Goal: Information Seeking & Learning: Learn about a topic

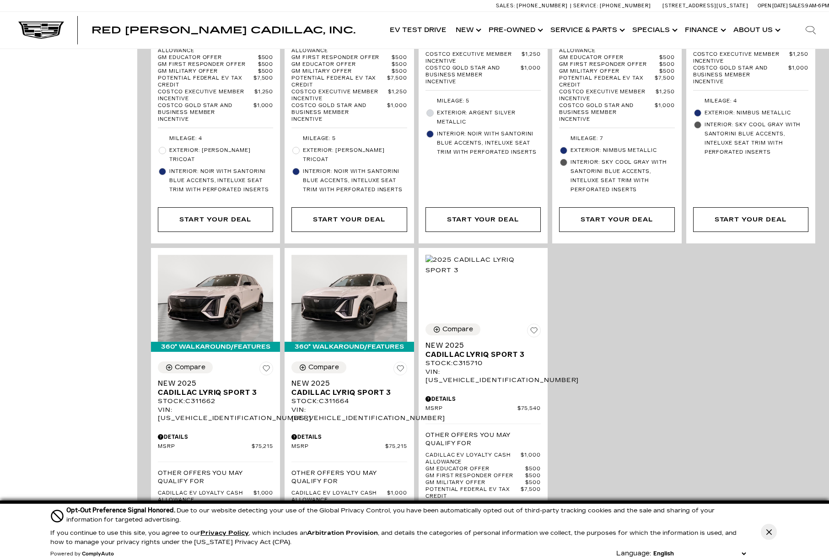
scroll to position [2135, 0]
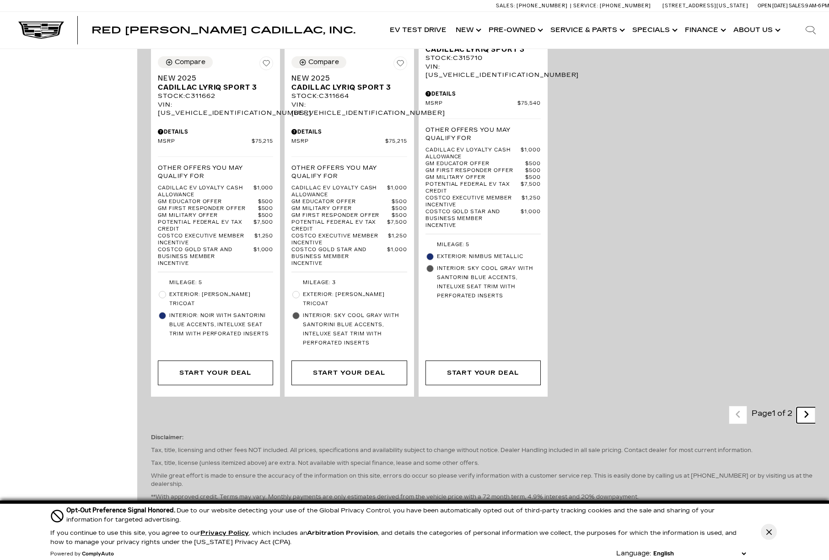
click at [809, 407] on icon "next page" at bounding box center [806, 414] width 6 height 15
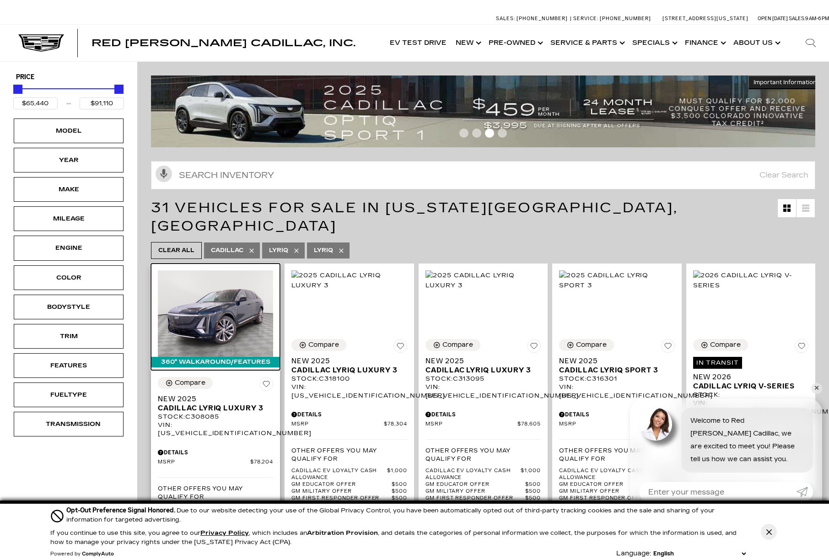
click at [213, 309] on img at bounding box center [215, 313] width 115 height 86
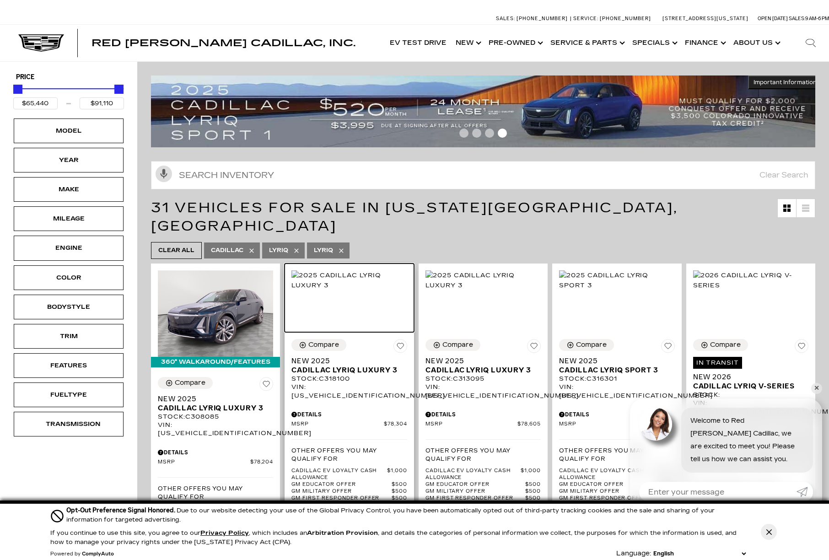
click at [318, 283] on img at bounding box center [348, 280] width 115 height 20
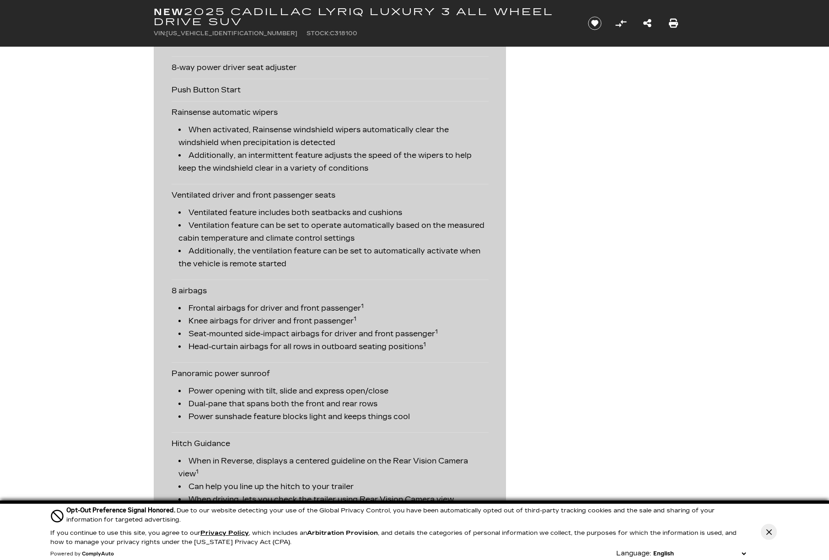
scroll to position [2593, 0]
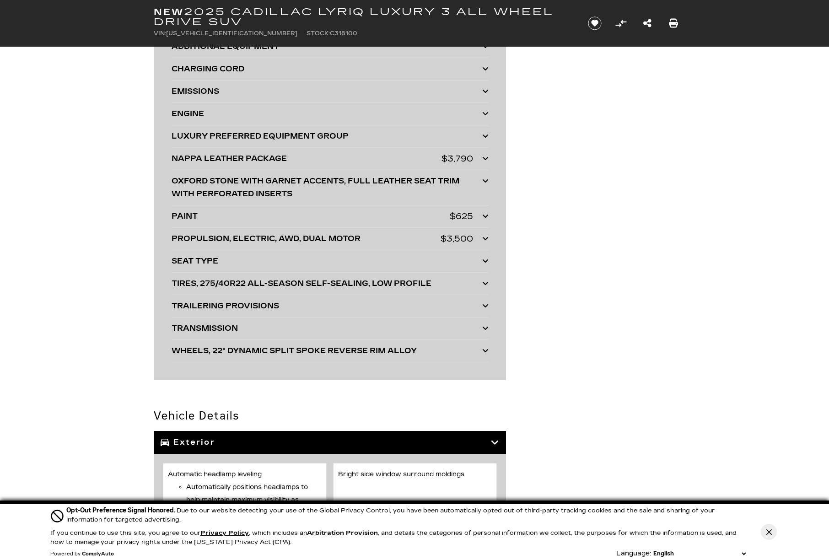
click at [482, 158] on icon at bounding box center [485, 158] width 6 height 7
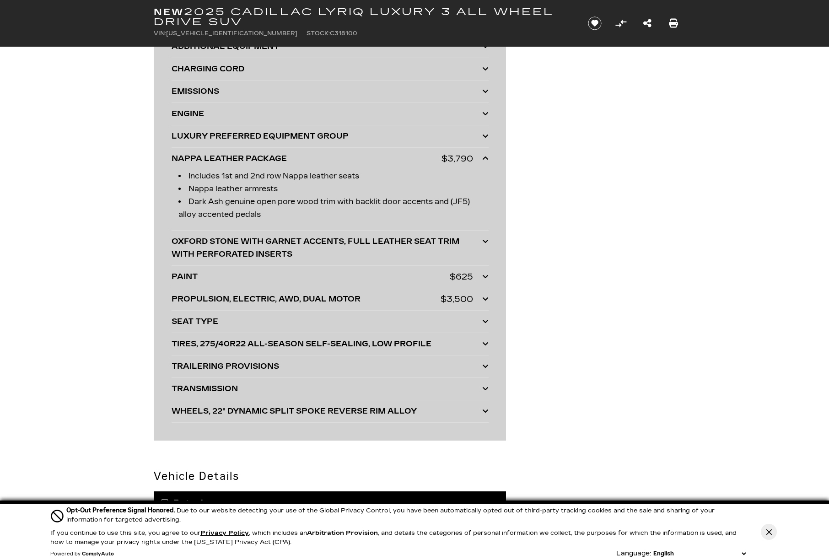
click at [482, 274] on icon at bounding box center [485, 276] width 6 height 7
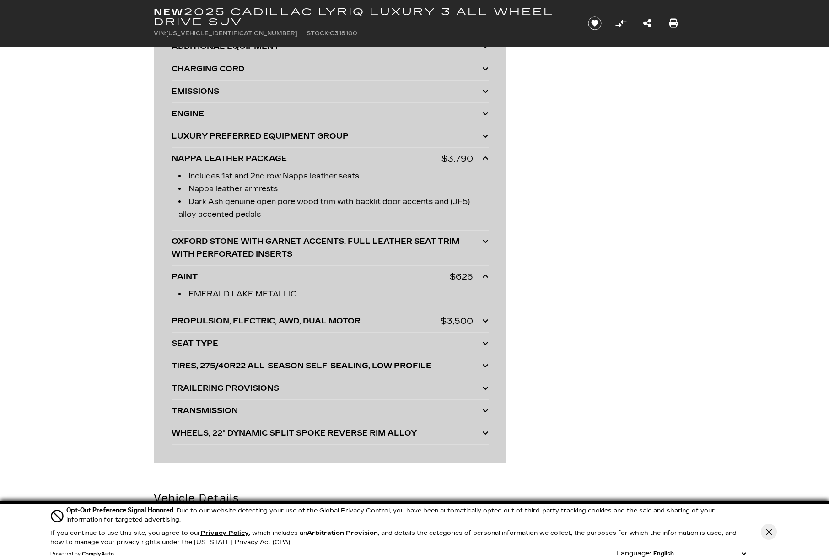
click at [488, 320] on icon at bounding box center [485, 320] width 6 height 7
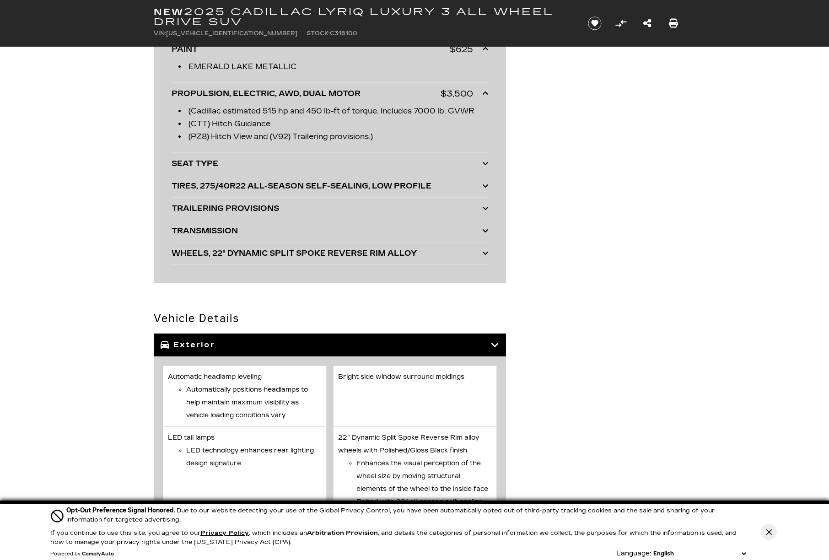
scroll to position [2822, 0]
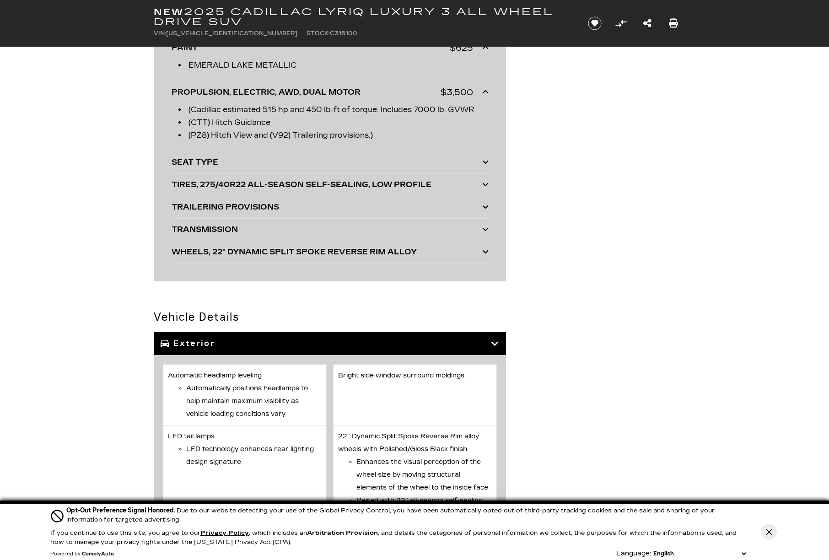
click at [483, 188] on icon at bounding box center [485, 184] width 6 height 7
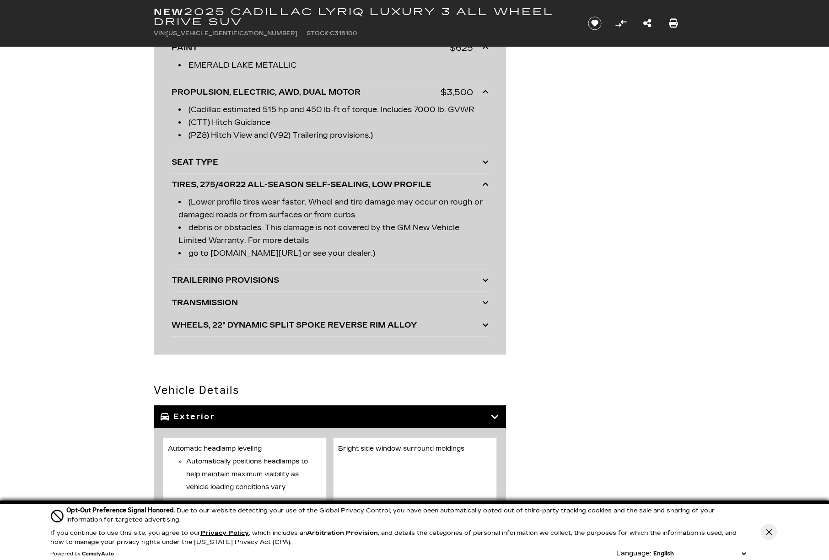
click at [477, 327] on div "WHEELS, 22" DYNAMIC SPLIT SPOKE REVERSE RIM ALLOY" at bounding box center [327, 325] width 311 height 13
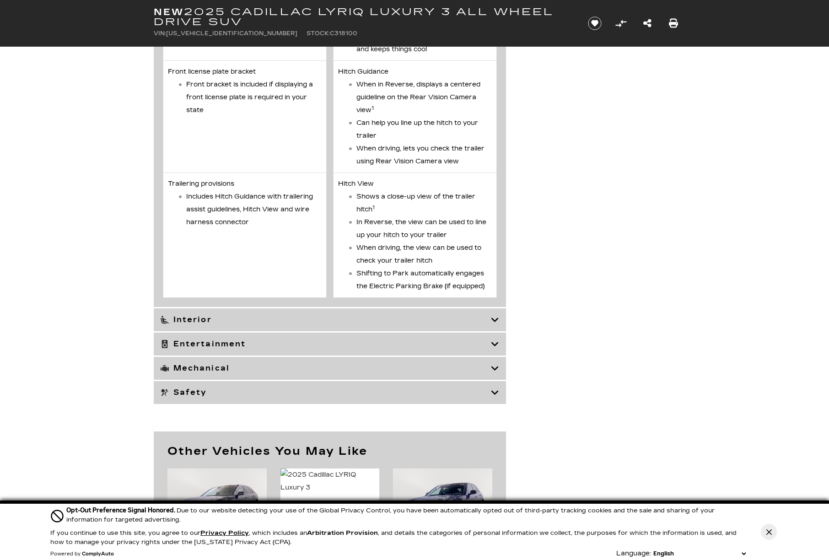
scroll to position [4576, 0]
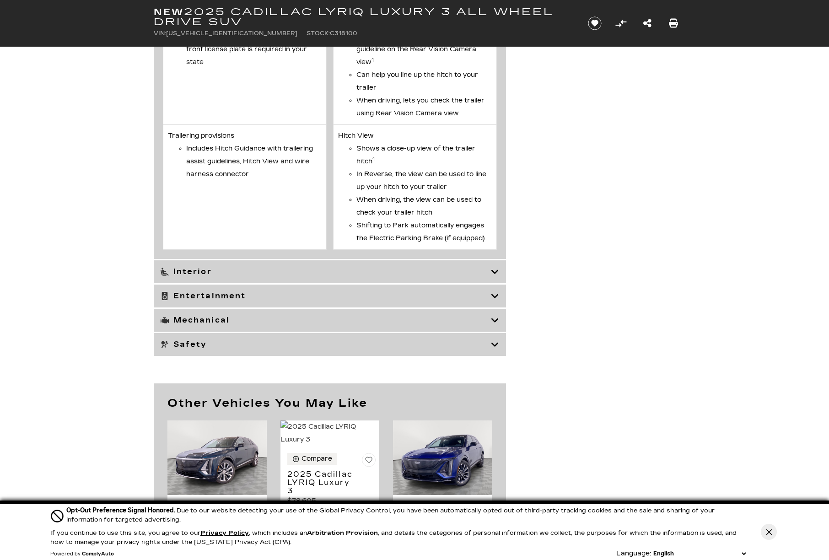
click at [501, 356] on div "Safety" at bounding box center [330, 344] width 352 height 23
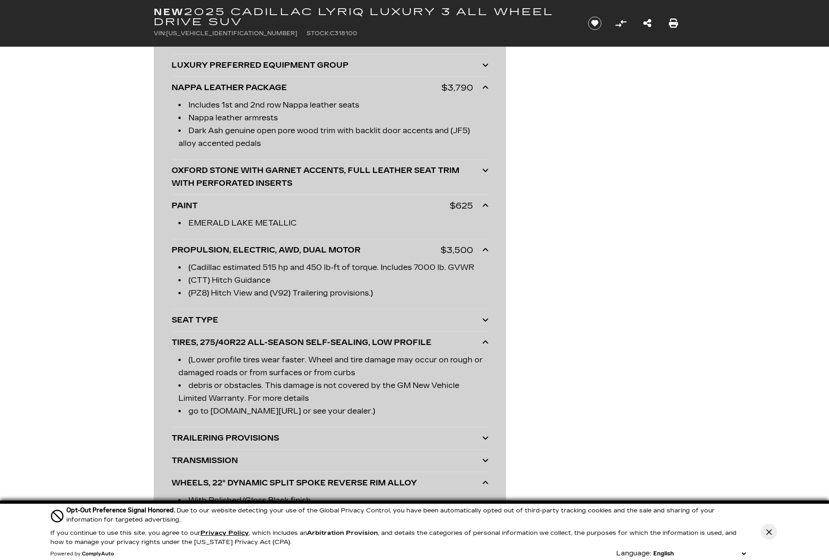
scroll to position [2669, 0]
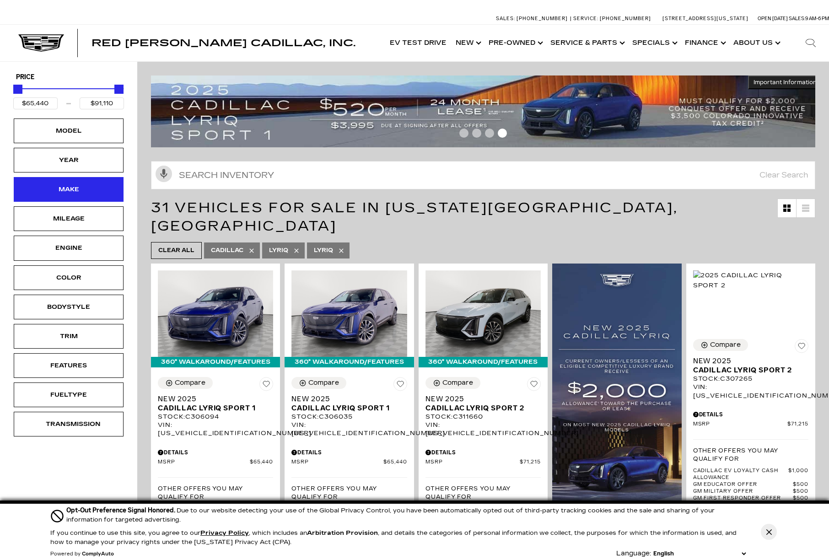
click at [60, 194] on div "Make" at bounding box center [69, 189] width 46 height 10
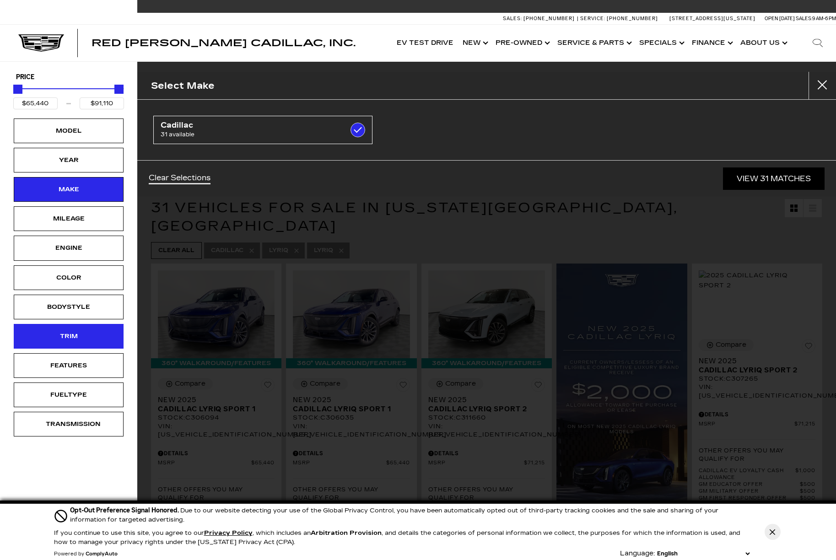
click at [68, 341] on div "Trim" at bounding box center [69, 336] width 110 height 25
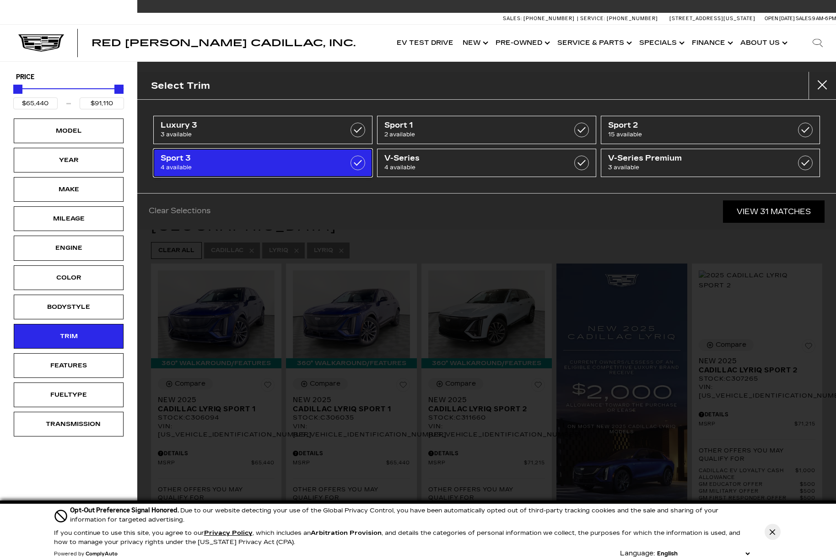
drag, startPoint x: 328, startPoint y: 160, endPoint x: 334, endPoint y: 160, distance: 5.9
click at [328, 160] on span "Sport 3" at bounding box center [248, 158] width 174 height 9
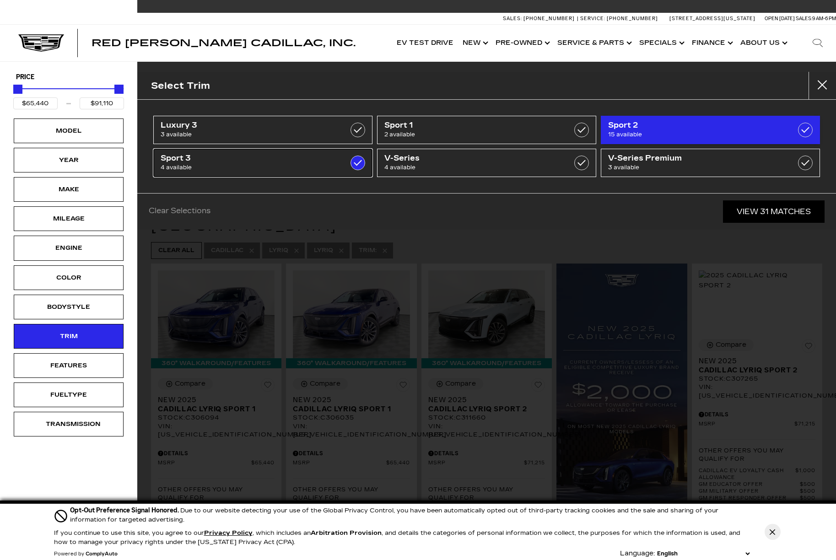
type input "$75,215"
type input "$79,330"
checkbox input "true"
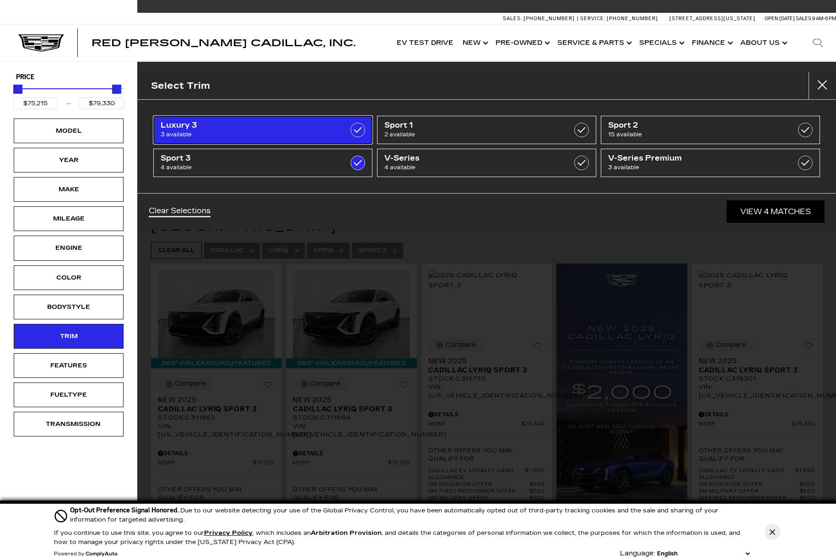
click at [313, 130] on span "3 available" at bounding box center [248, 134] width 174 height 9
checkbox input "true"
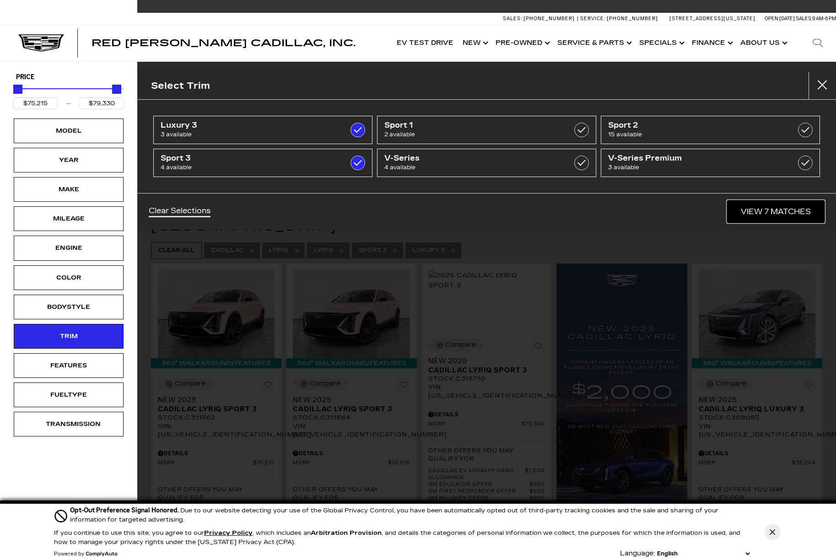
click at [781, 219] on link "View 7 Matches" at bounding box center [775, 211] width 97 height 22
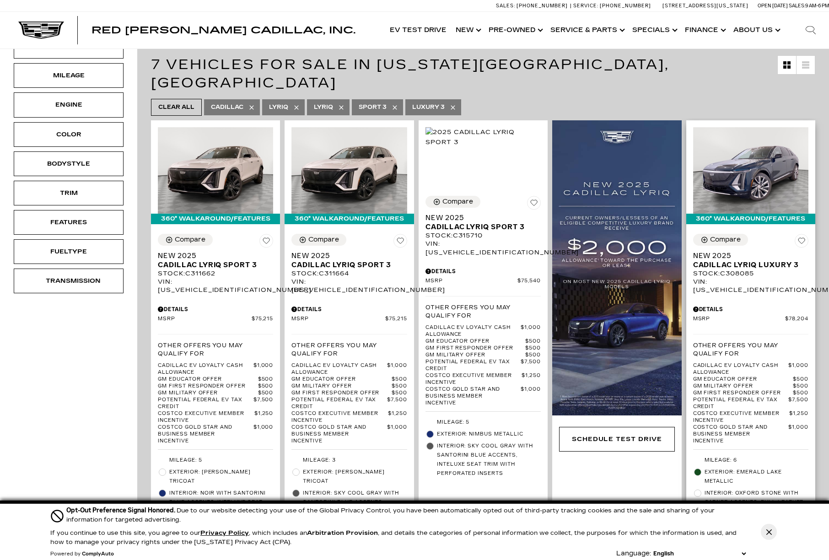
scroll to position [229, 0]
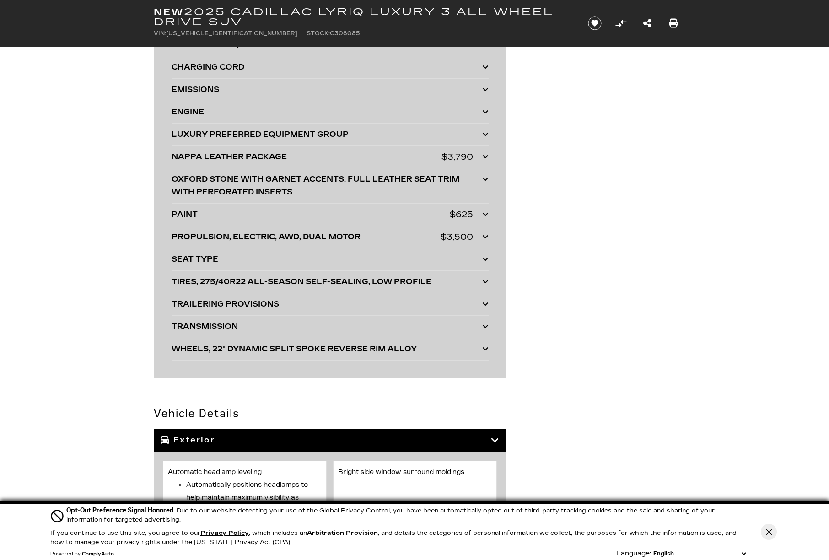
scroll to position [2364, 0]
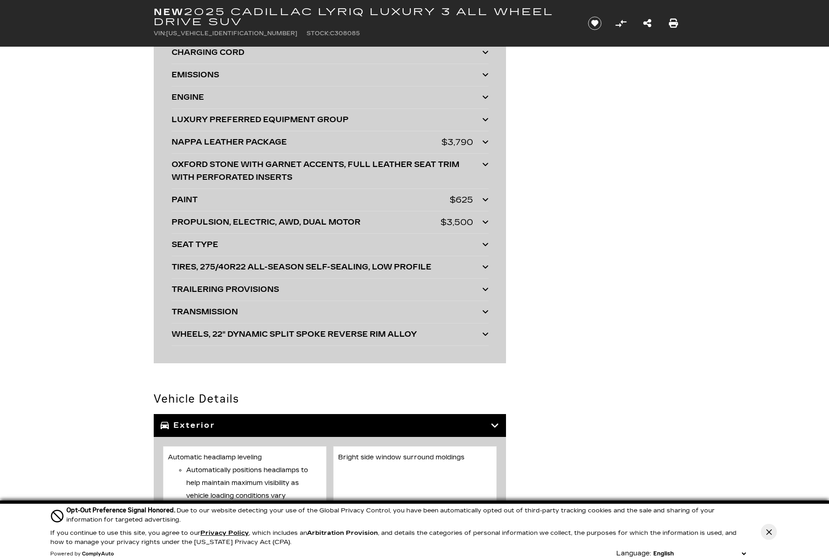
drag, startPoint x: 111, startPoint y: 195, endPoint x: 111, endPoint y: 183, distance: 11.9
click at [111, 195] on section "Basic Info Exterior: Emerald Lake Metallic Drivetrain: All Wheel Drive e" at bounding box center [414, 299] width 829 height 4705
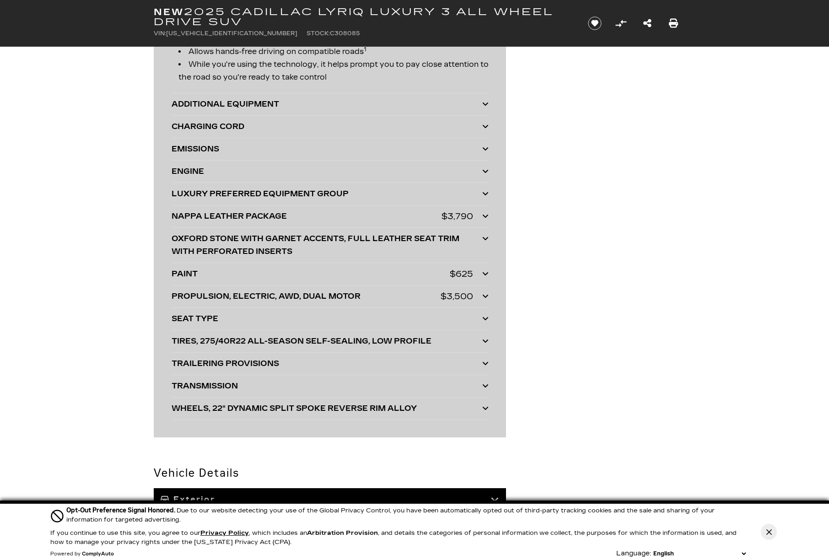
scroll to position [2288, 0]
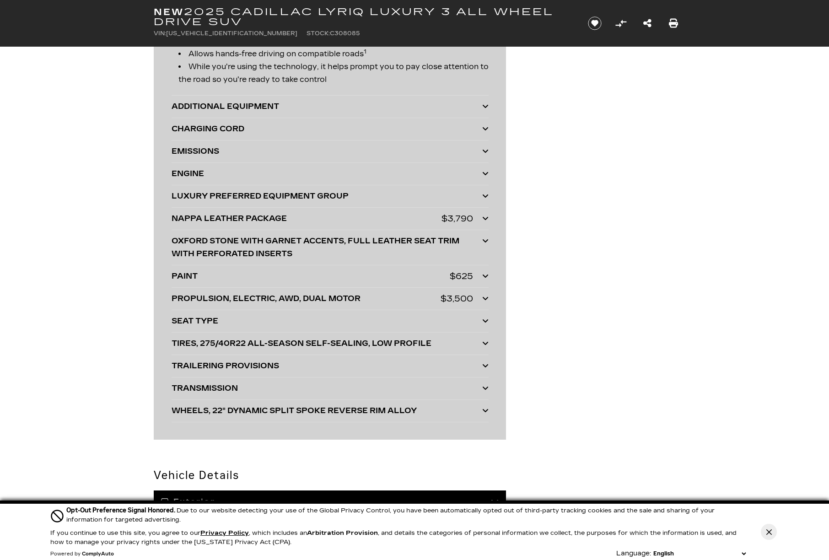
click at [196, 107] on div "ADDITIONAL EQUIPMENT" at bounding box center [327, 106] width 311 height 13
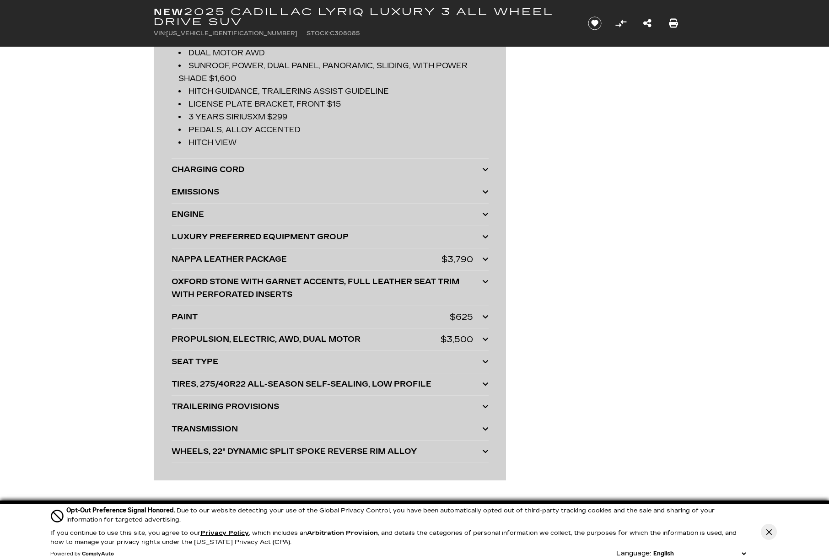
scroll to position [2364, 0]
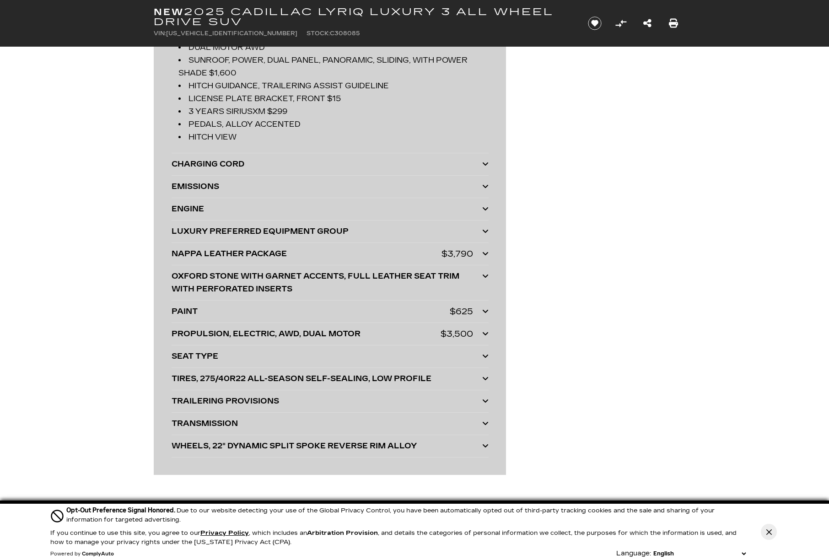
click at [200, 168] on div "CHARGING CORD" at bounding box center [327, 164] width 311 height 13
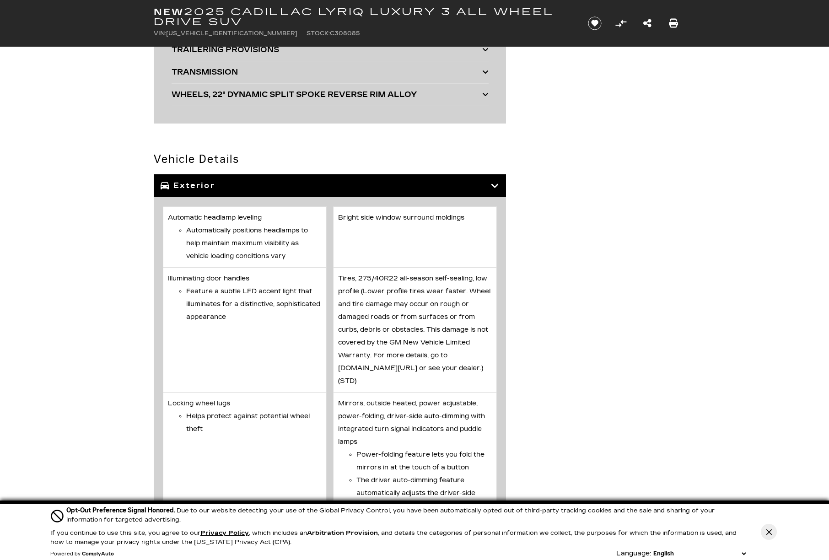
scroll to position [2669, 0]
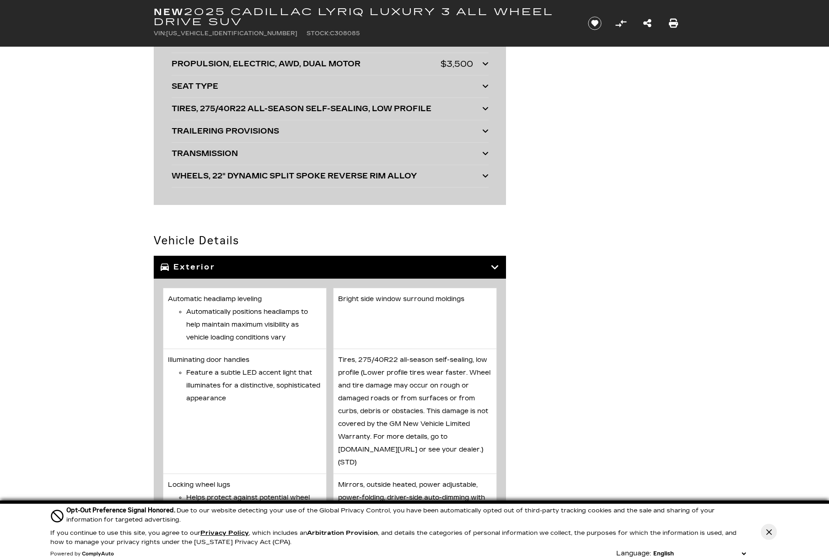
click at [263, 179] on div "WHEELS, 22" DYNAMIC SPLIT SPOKE REVERSE RIM ALLOY" at bounding box center [327, 176] width 311 height 13
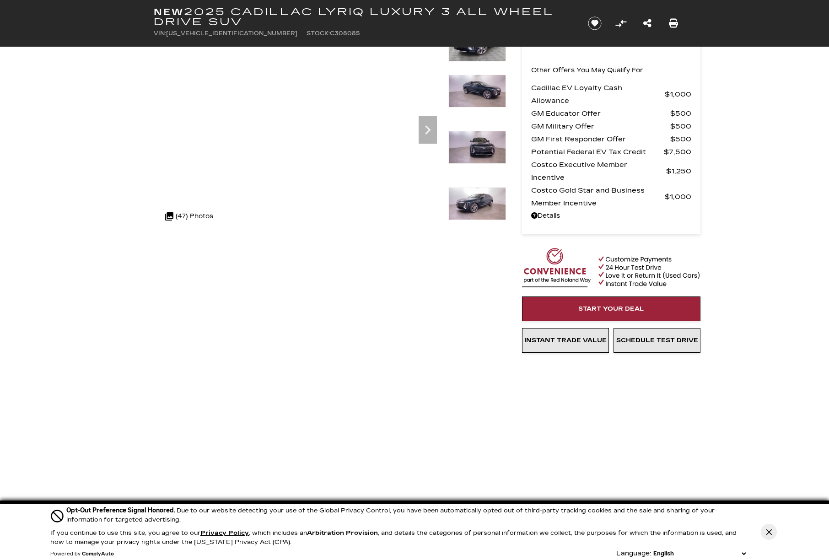
scroll to position [0, 0]
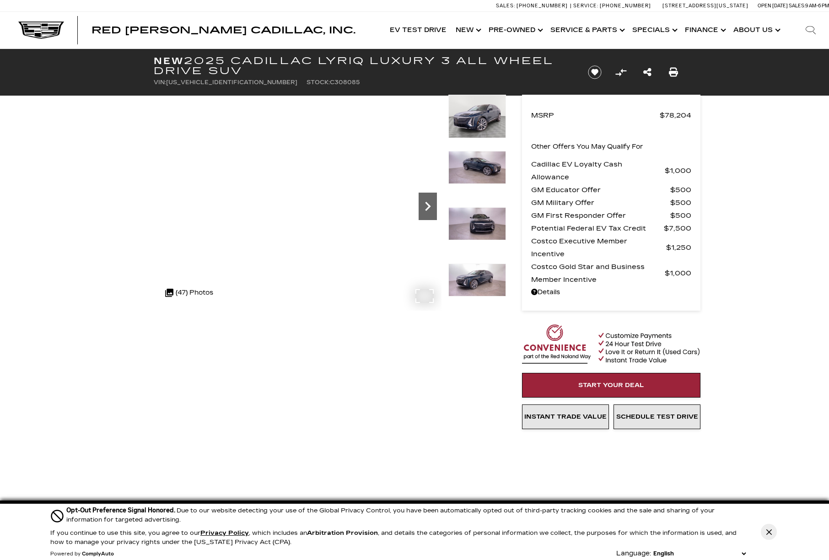
click at [432, 211] on icon "Next" at bounding box center [428, 206] width 18 height 18
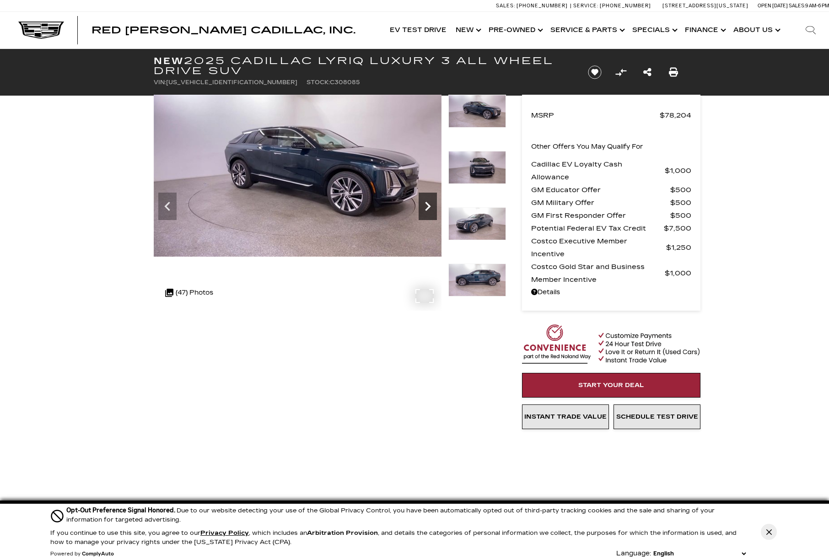
click at [432, 211] on icon "Next" at bounding box center [428, 206] width 18 height 18
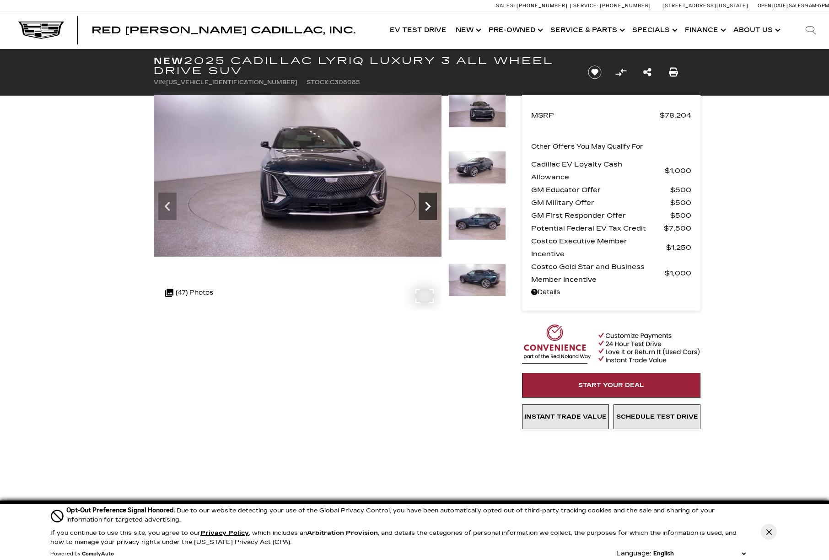
click at [432, 211] on icon "Next" at bounding box center [428, 206] width 18 height 18
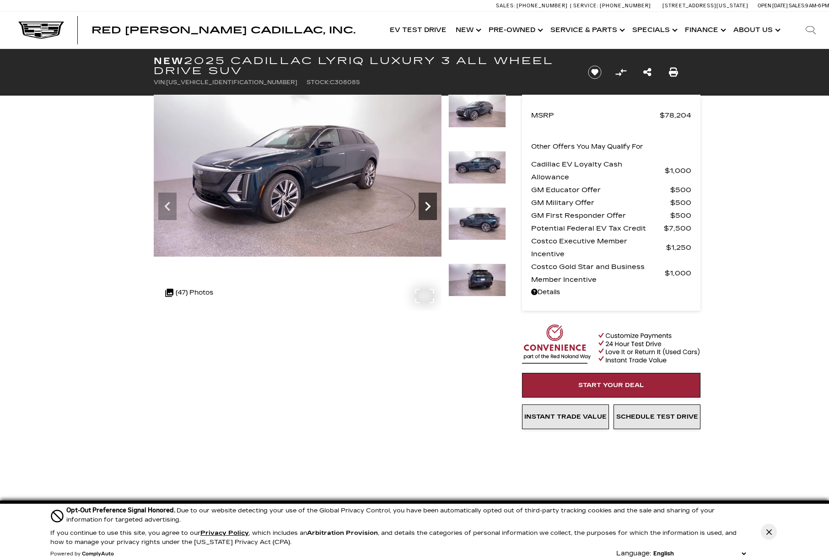
click at [432, 211] on icon "Next" at bounding box center [428, 206] width 18 height 18
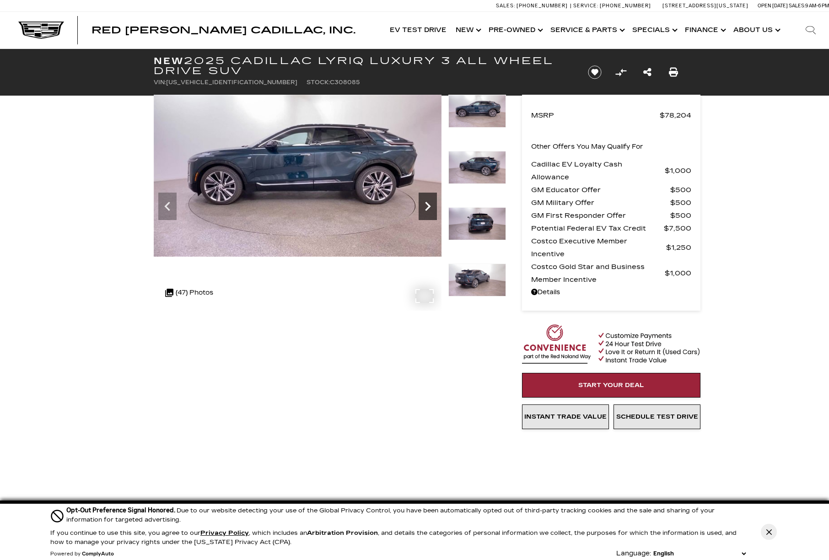
click at [432, 211] on icon "Next" at bounding box center [428, 206] width 18 height 18
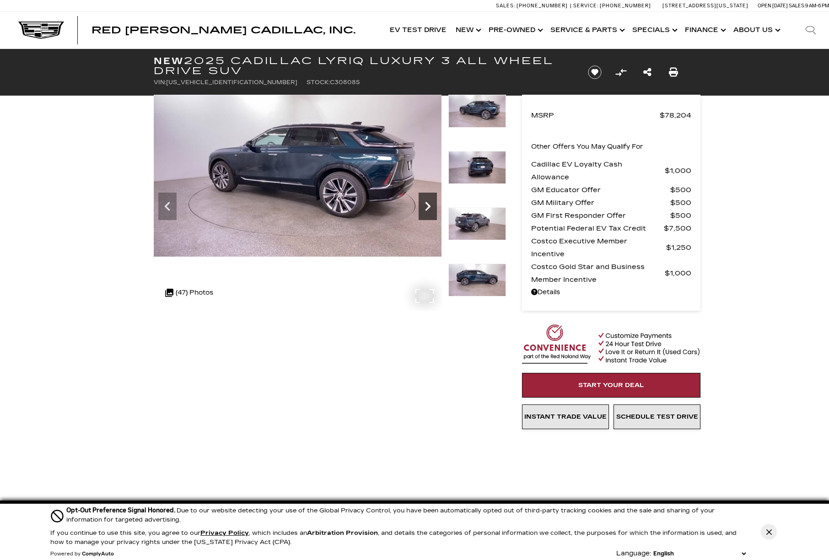
click at [432, 211] on icon "Next" at bounding box center [428, 206] width 18 height 18
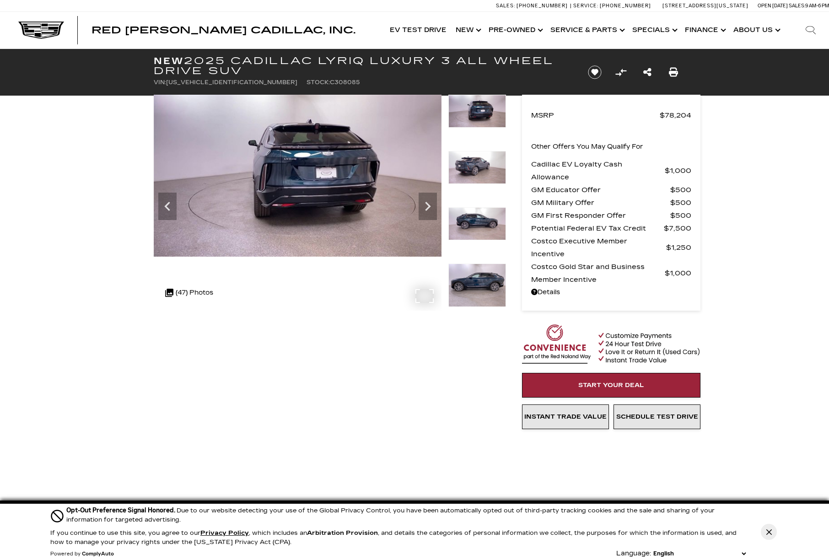
click at [330, 192] on img at bounding box center [298, 176] width 288 height 162
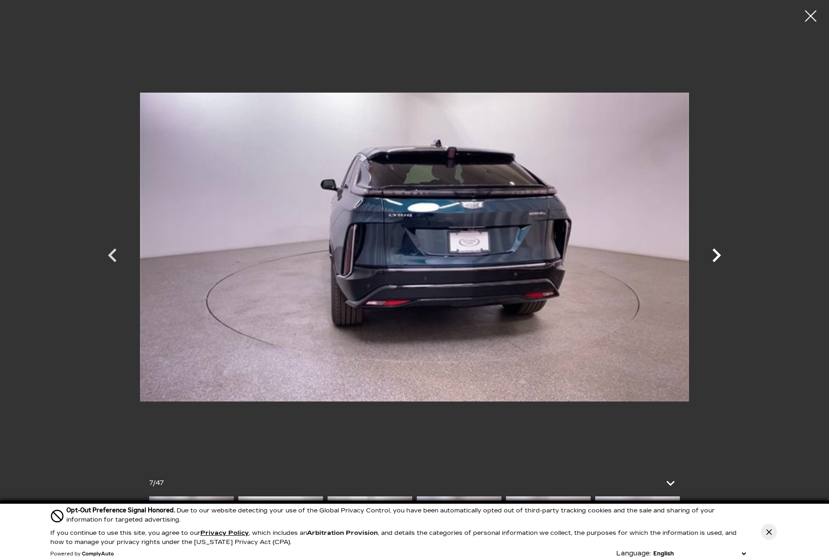
click at [719, 253] on icon "Next" at bounding box center [716, 255] width 27 height 27
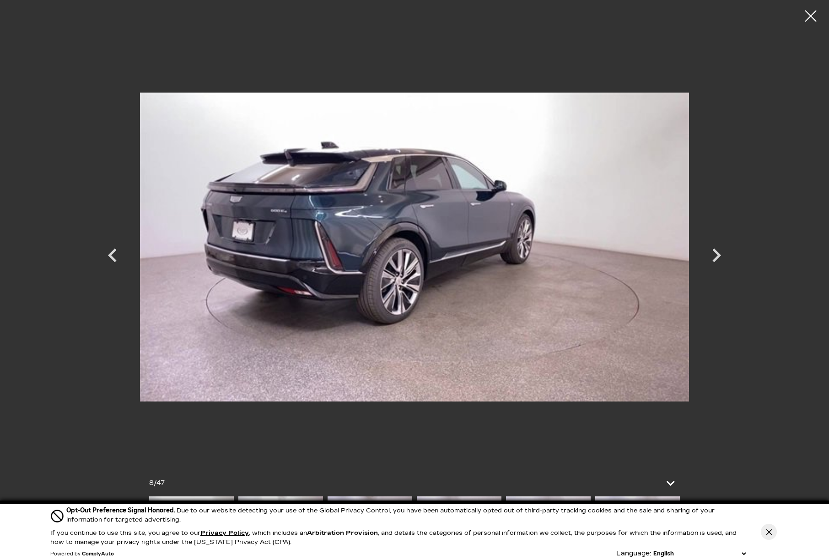
click at [824, 18] on div at bounding box center [414, 280] width 829 height 560
click at [714, 254] on icon "Next" at bounding box center [716, 255] width 27 height 27
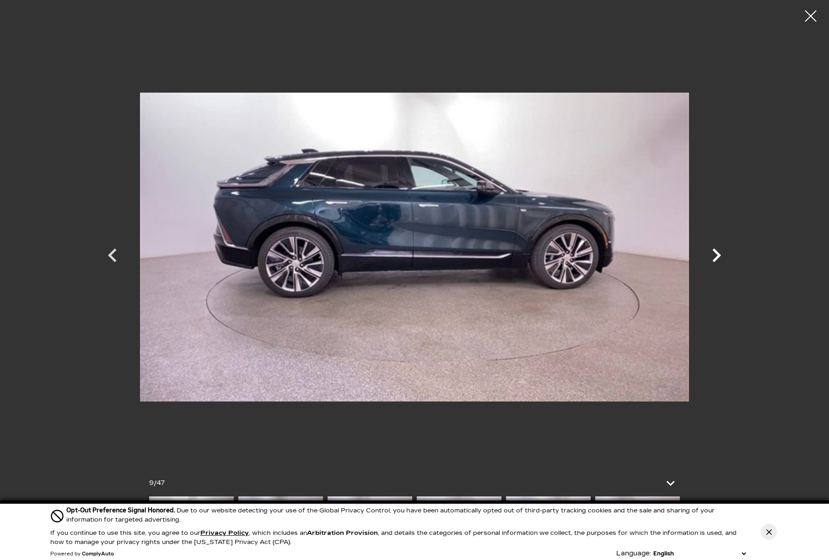
click at [714, 254] on icon "Next" at bounding box center [716, 255] width 27 height 27
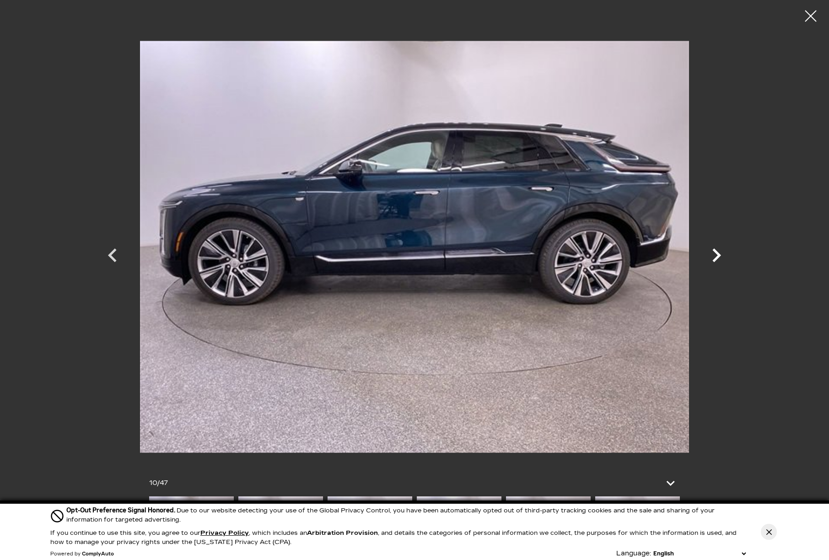
click at [714, 254] on icon "Next" at bounding box center [716, 255] width 27 height 27
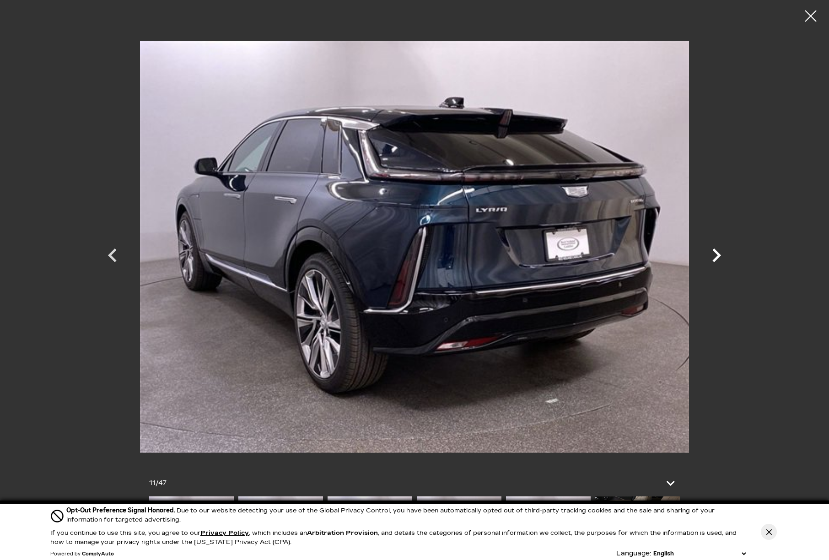
click at [714, 254] on icon "Next" at bounding box center [716, 255] width 27 height 27
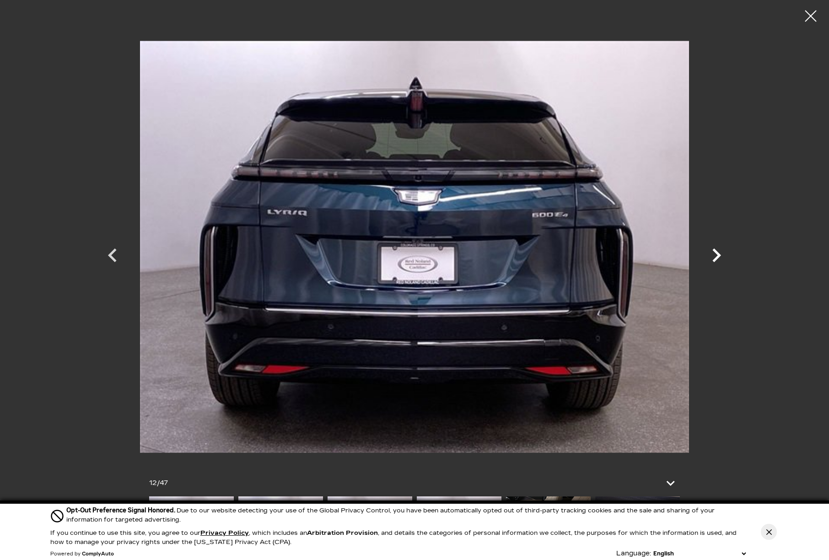
click at [714, 254] on icon "Next" at bounding box center [716, 255] width 27 height 27
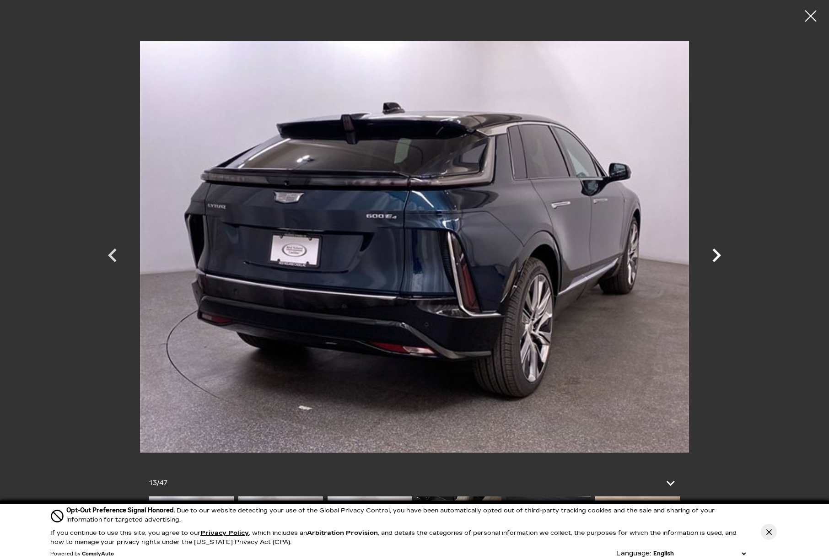
click at [714, 254] on icon "Next" at bounding box center [716, 255] width 27 height 27
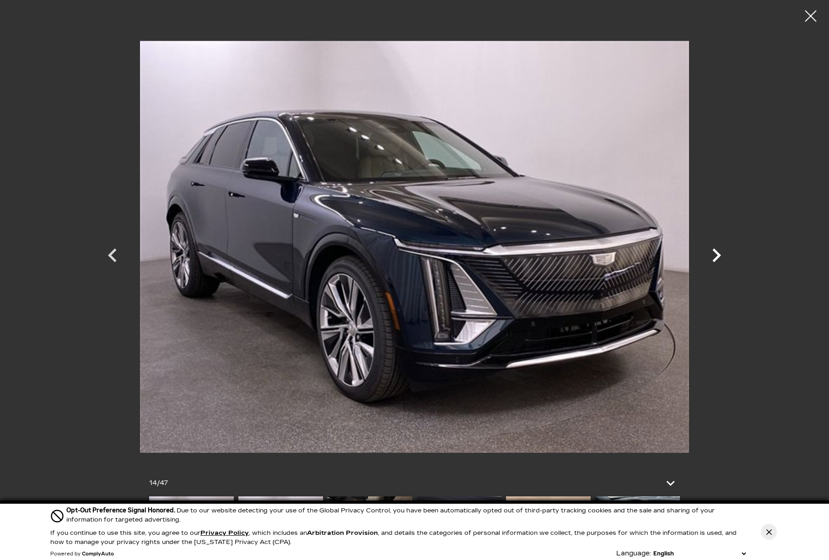
click at [714, 254] on icon "Next" at bounding box center [716, 255] width 27 height 27
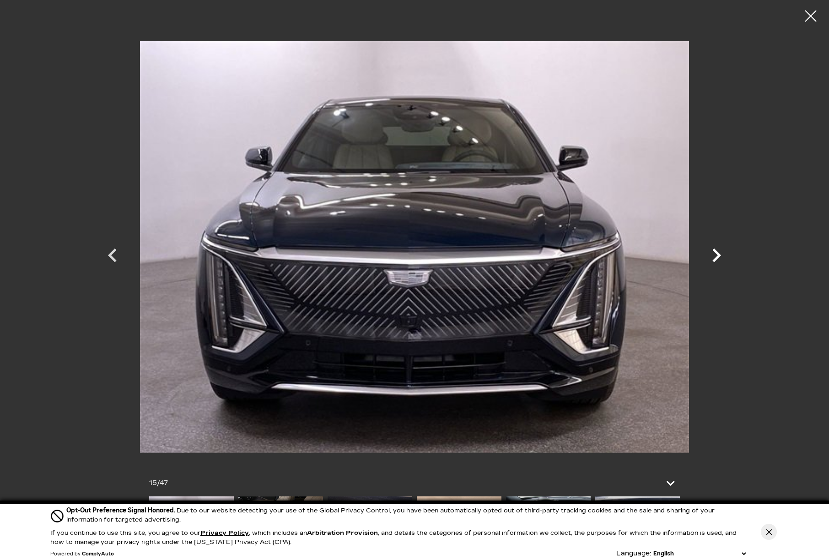
click at [714, 254] on icon "Next" at bounding box center [716, 255] width 27 height 27
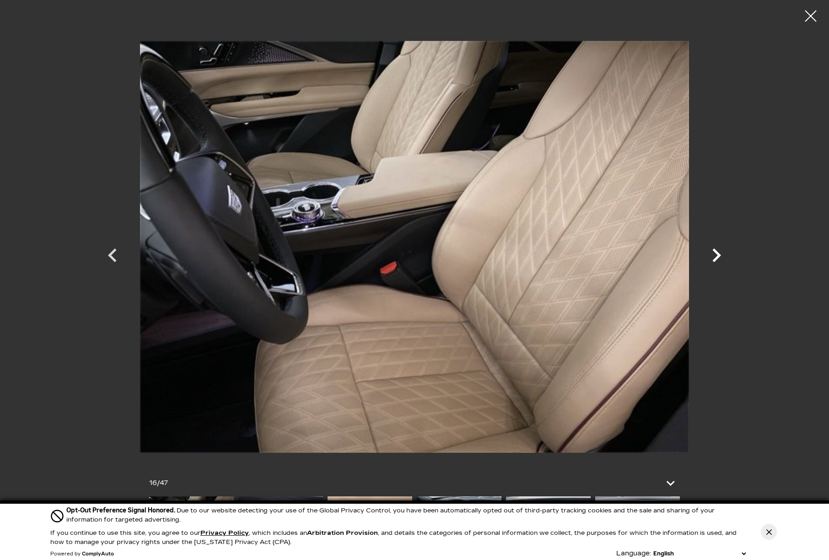
click at [713, 255] on icon "Next" at bounding box center [716, 255] width 27 height 27
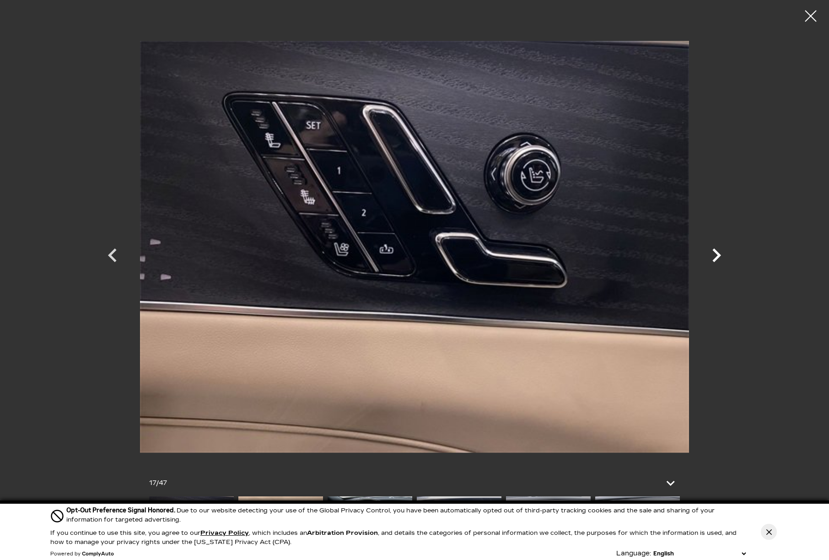
click at [713, 255] on icon "Next" at bounding box center [716, 255] width 27 height 27
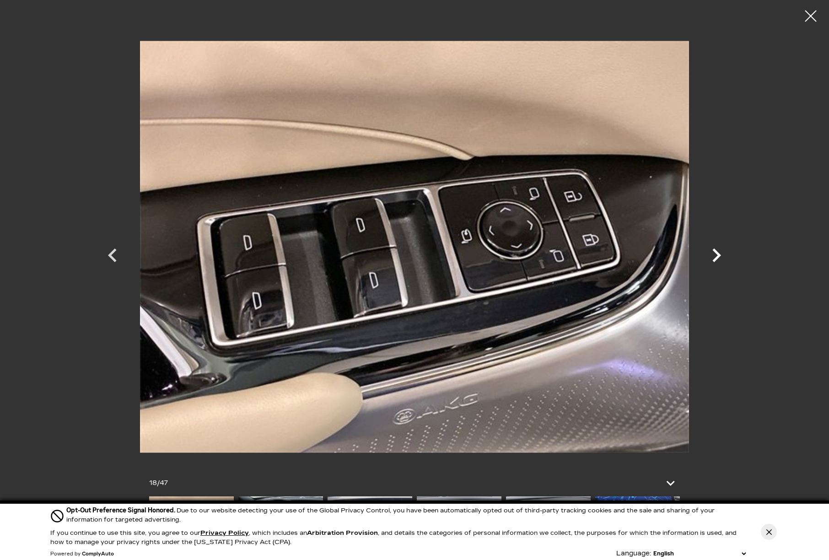
click at [713, 255] on icon "Next" at bounding box center [716, 255] width 27 height 27
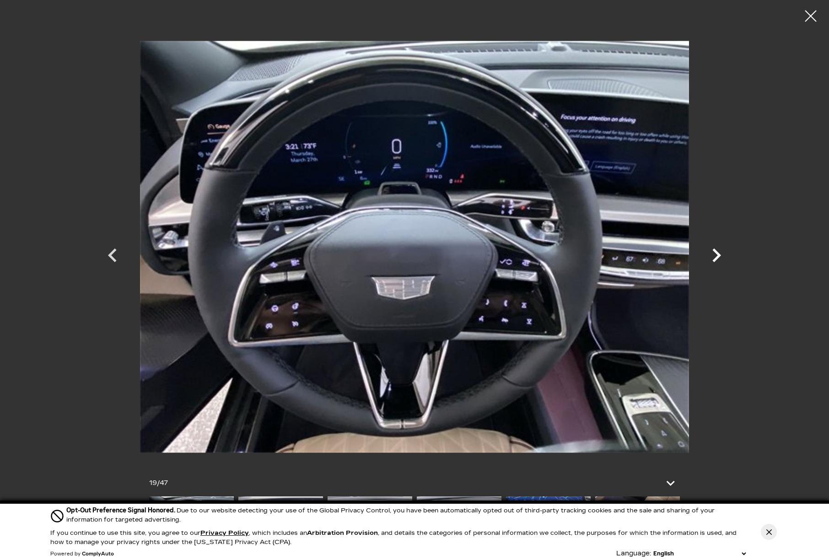
click at [713, 255] on icon "Next" at bounding box center [716, 255] width 27 height 27
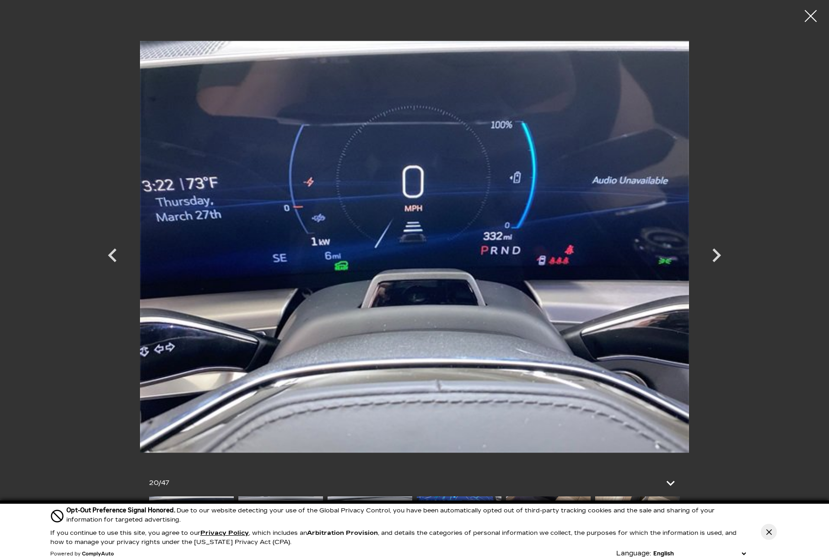
click at [809, 20] on div at bounding box center [811, 16] width 24 height 24
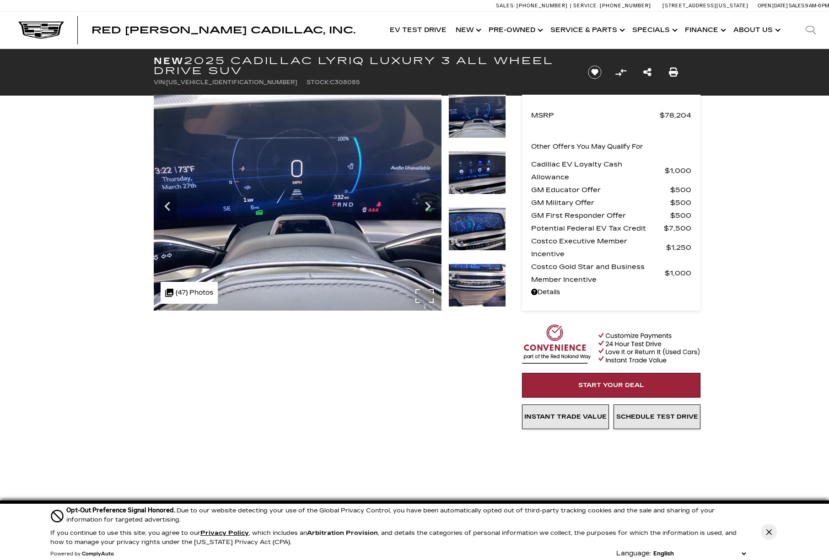
click at [179, 290] on div ".cls-1, .cls-3 { fill: #c50033; } .cls-1 { clip-rule: evenodd; } .cls-2 { clip-…" at bounding box center [189, 293] width 57 height 22
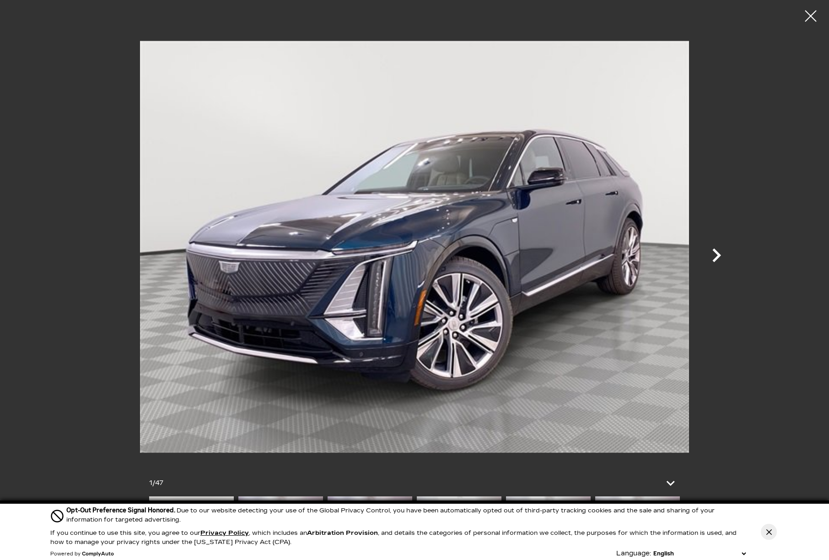
click at [714, 256] on icon "Next" at bounding box center [716, 255] width 27 height 27
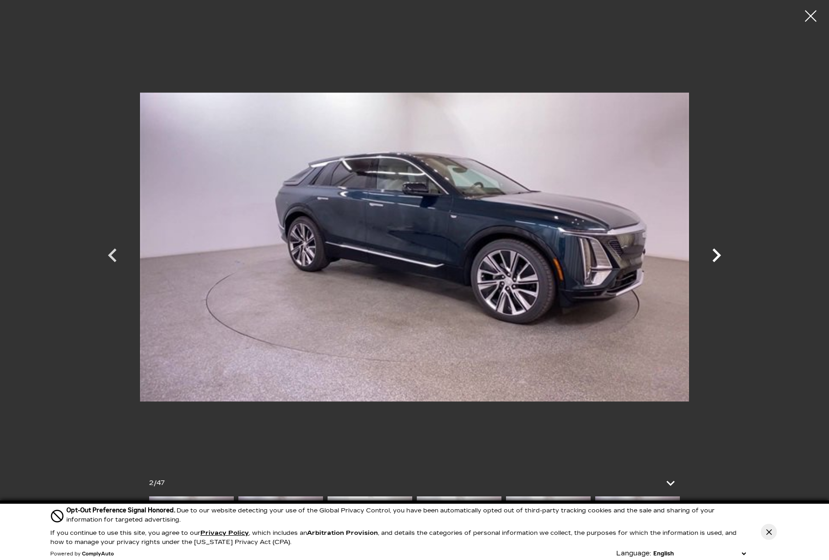
click at [711, 258] on icon "Next" at bounding box center [716, 255] width 27 height 27
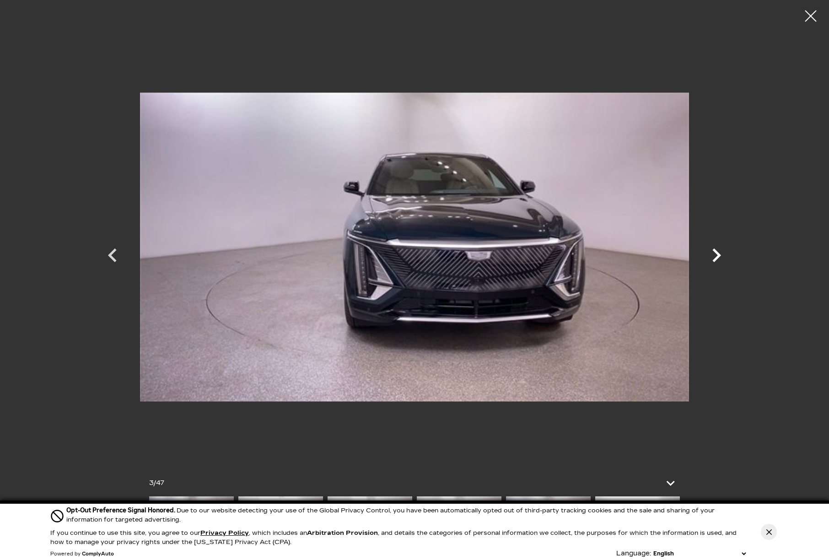
click at [711, 253] on icon "Next" at bounding box center [716, 255] width 27 height 27
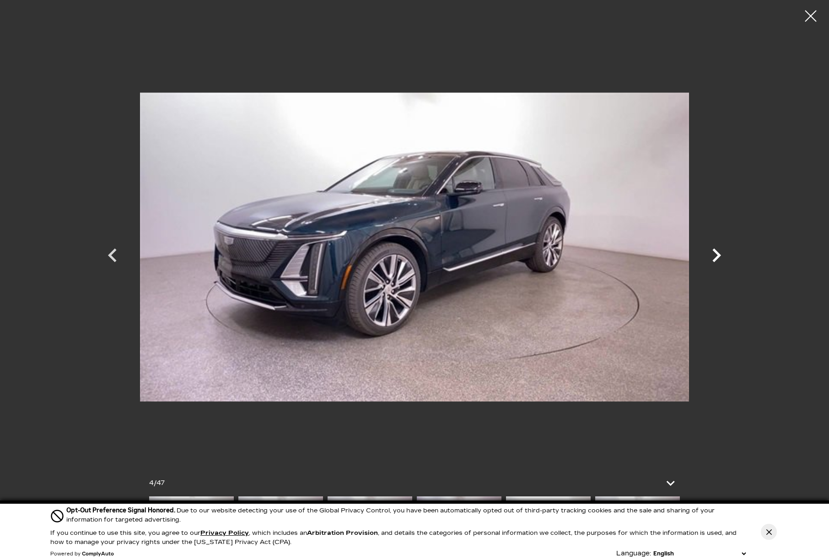
click at [716, 246] on icon "Next" at bounding box center [716, 255] width 27 height 27
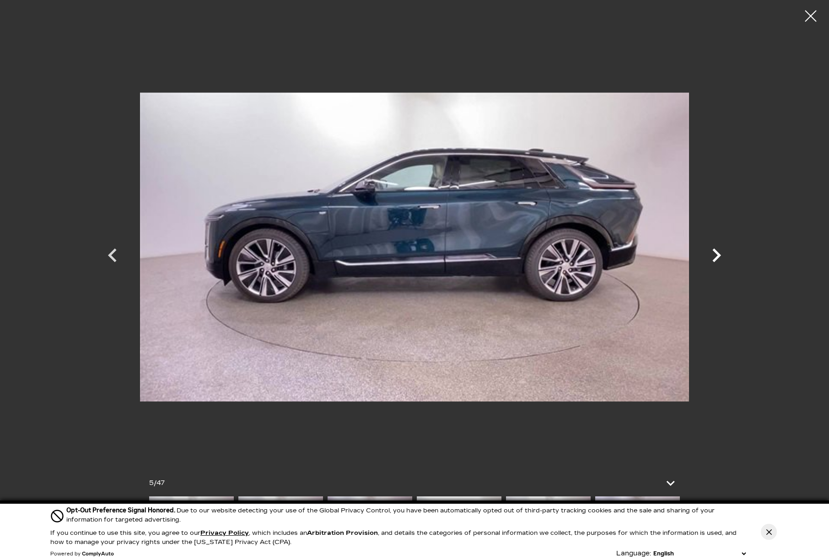
click at [713, 250] on icon "Next" at bounding box center [716, 255] width 9 height 14
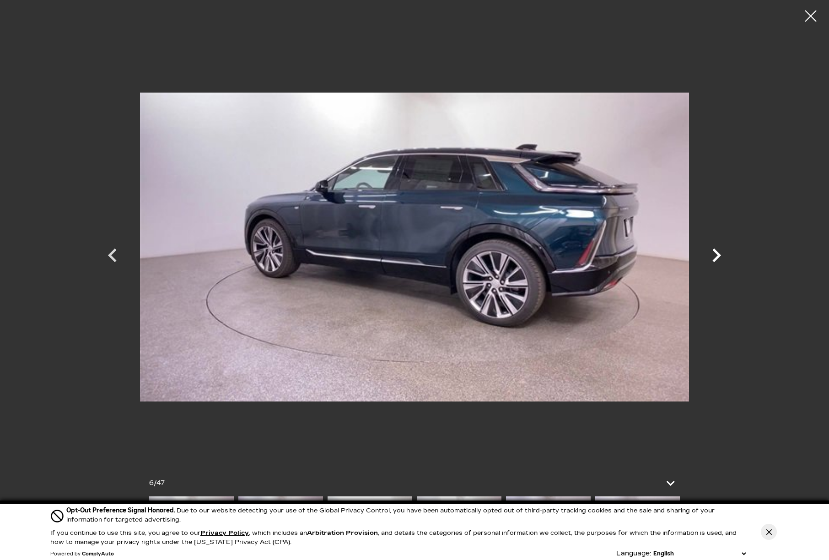
click at [712, 258] on icon "Next" at bounding box center [716, 255] width 27 height 27
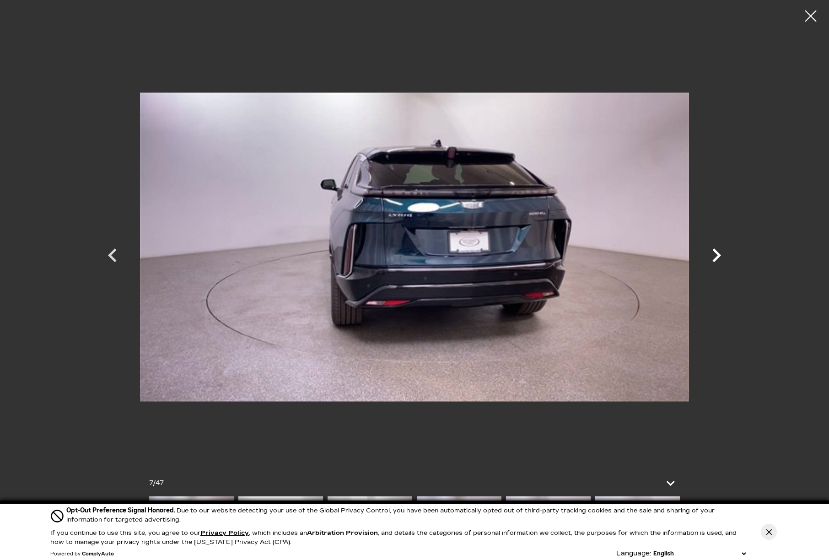
click at [712, 256] on icon "Next" at bounding box center [716, 255] width 27 height 27
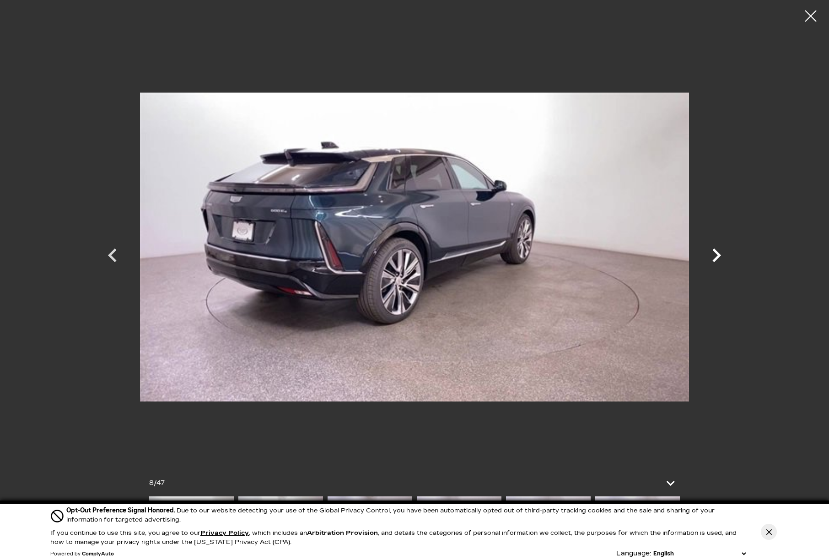
click at [716, 260] on icon "Next" at bounding box center [716, 255] width 9 height 14
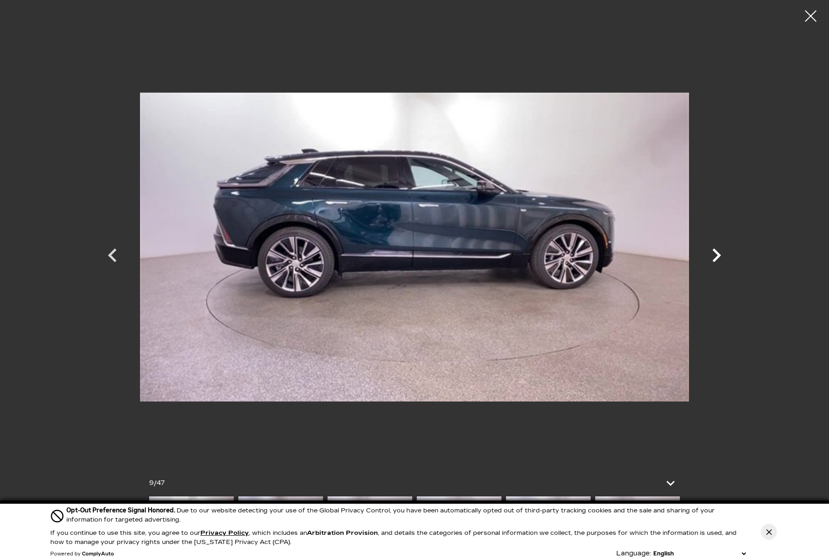
click at [716, 257] on icon "Next" at bounding box center [716, 255] width 27 height 27
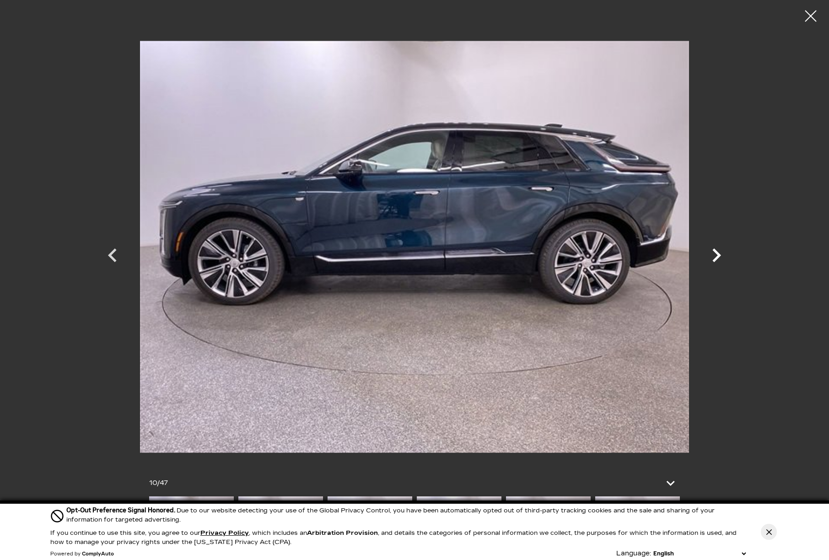
click at [712, 258] on icon "Next" at bounding box center [716, 255] width 27 height 27
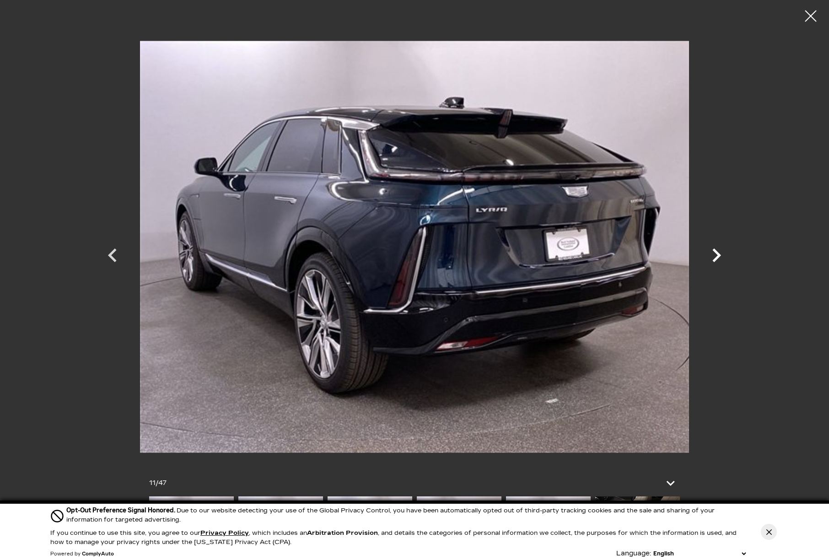
click at [709, 261] on icon "Next" at bounding box center [716, 255] width 27 height 27
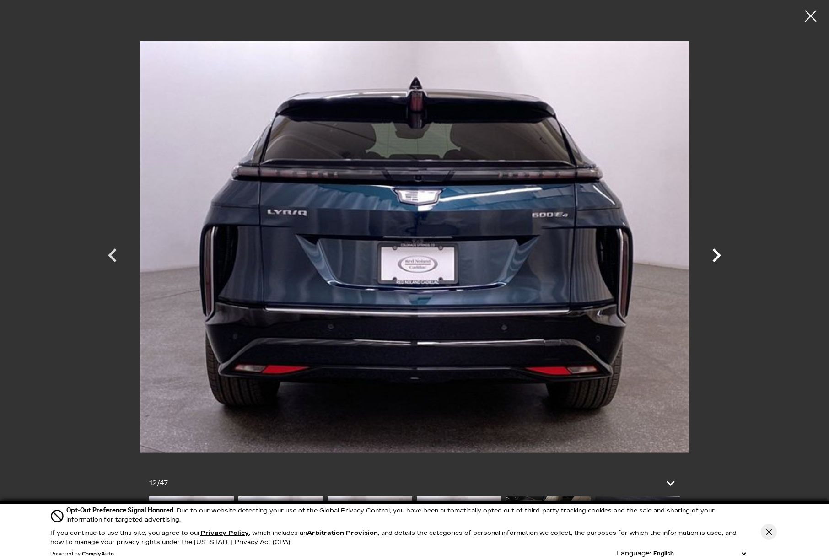
click at [707, 258] on icon "Next" at bounding box center [716, 255] width 27 height 27
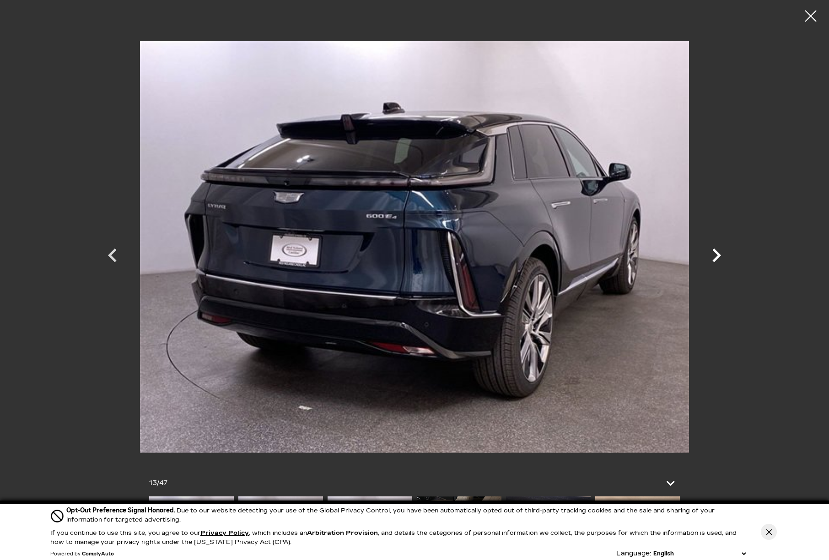
click at [705, 256] on icon "Next" at bounding box center [716, 255] width 27 height 27
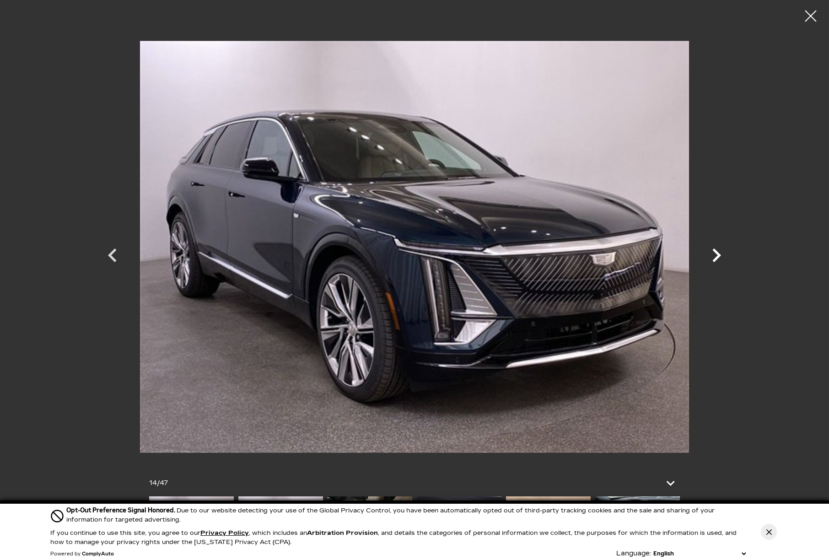
click at [710, 265] on icon "Next" at bounding box center [716, 255] width 27 height 27
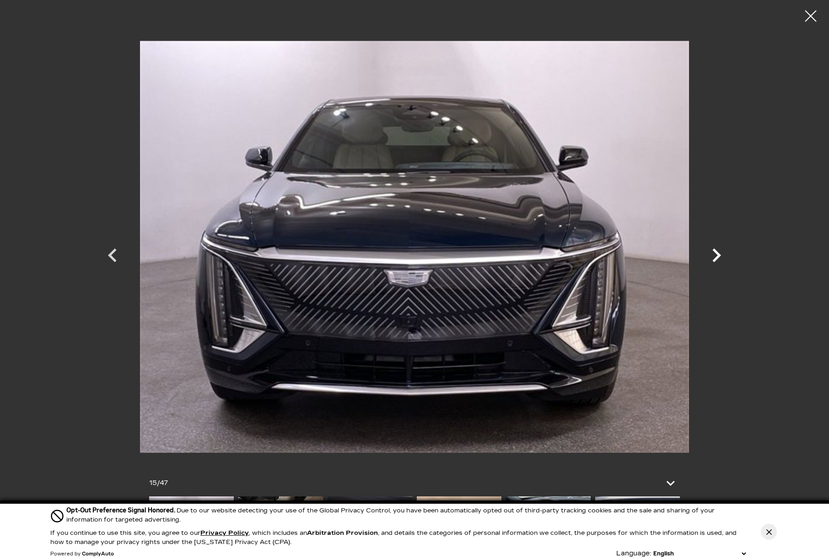
click at [712, 254] on icon "Next" at bounding box center [716, 255] width 27 height 27
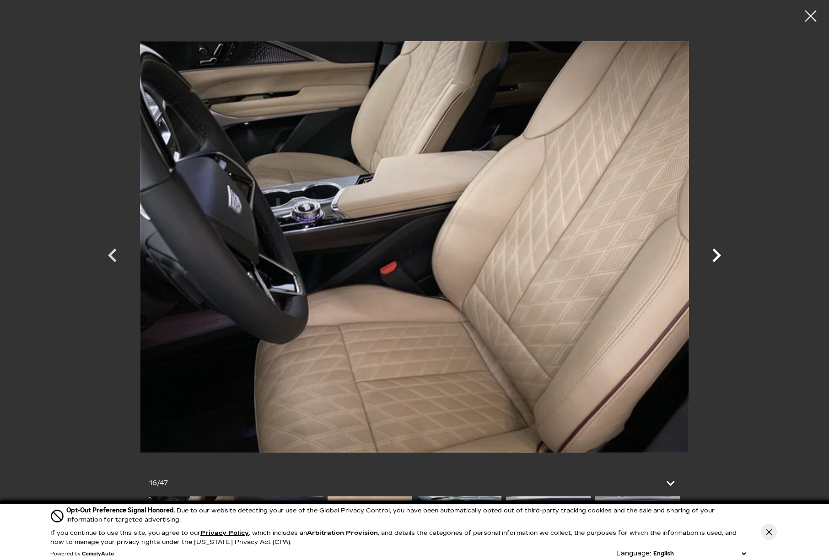
click at [715, 248] on icon "Next" at bounding box center [716, 255] width 27 height 27
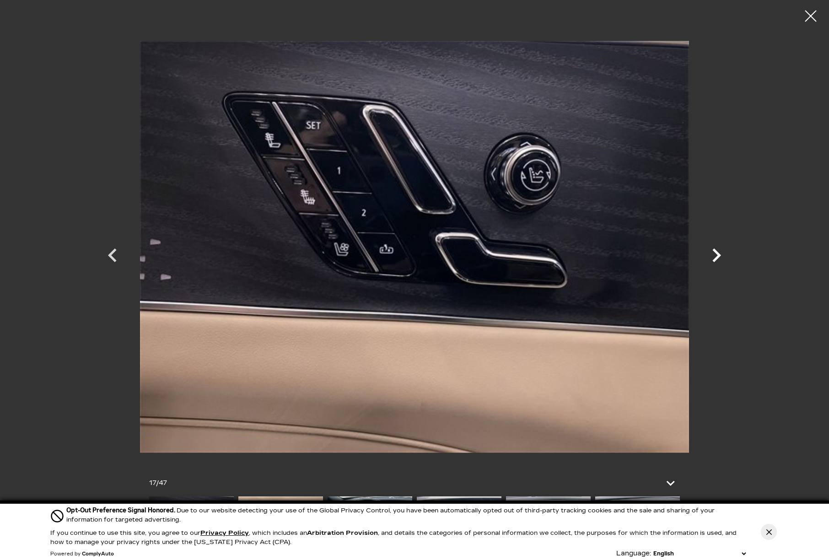
click at [711, 254] on icon "Next" at bounding box center [716, 255] width 27 height 27
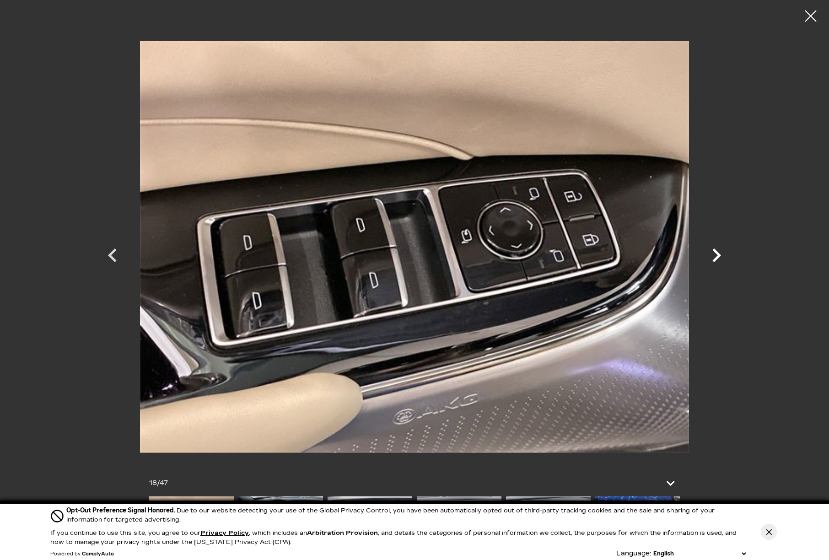
click at [709, 264] on icon "Next" at bounding box center [716, 255] width 27 height 27
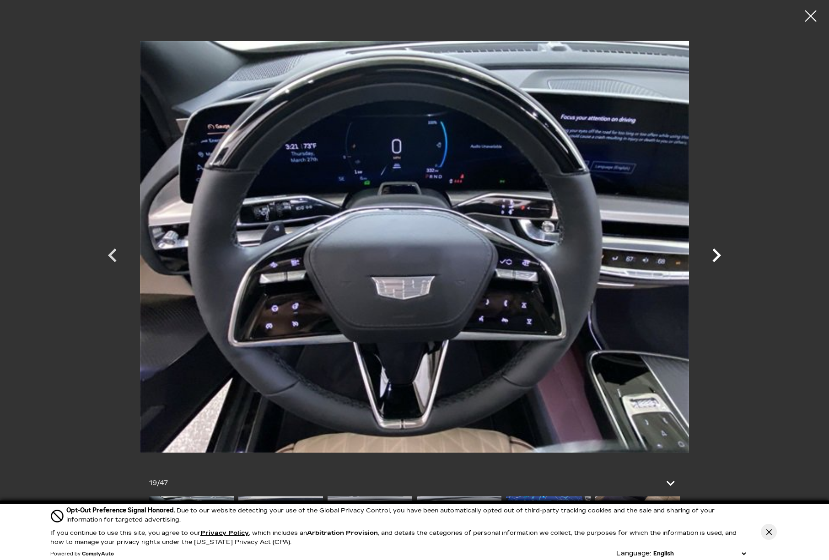
click at [722, 250] on icon "Next" at bounding box center [716, 255] width 27 height 27
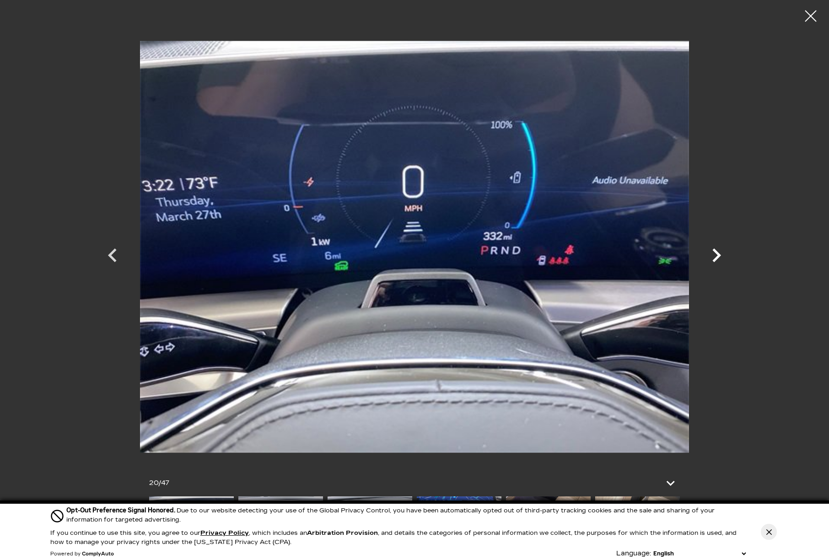
click at [717, 254] on icon "Next" at bounding box center [716, 255] width 9 height 14
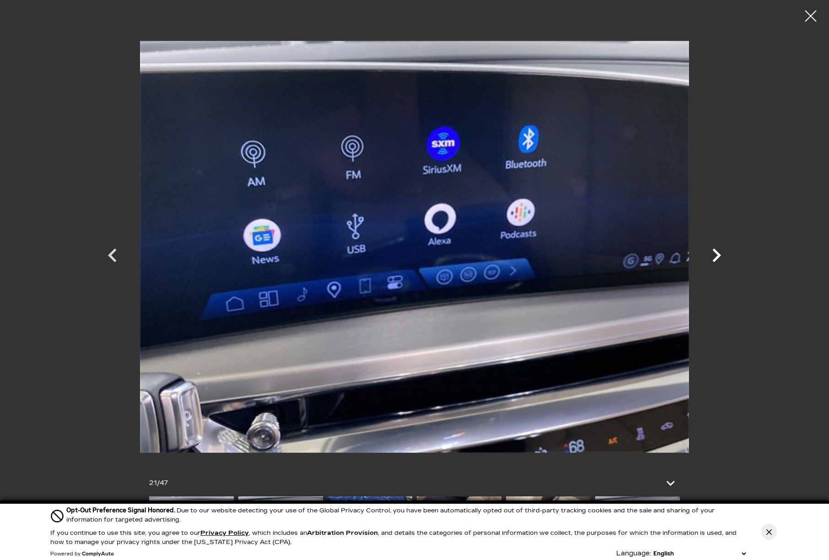
click at [713, 251] on icon "Next" at bounding box center [716, 255] width 27 height 27
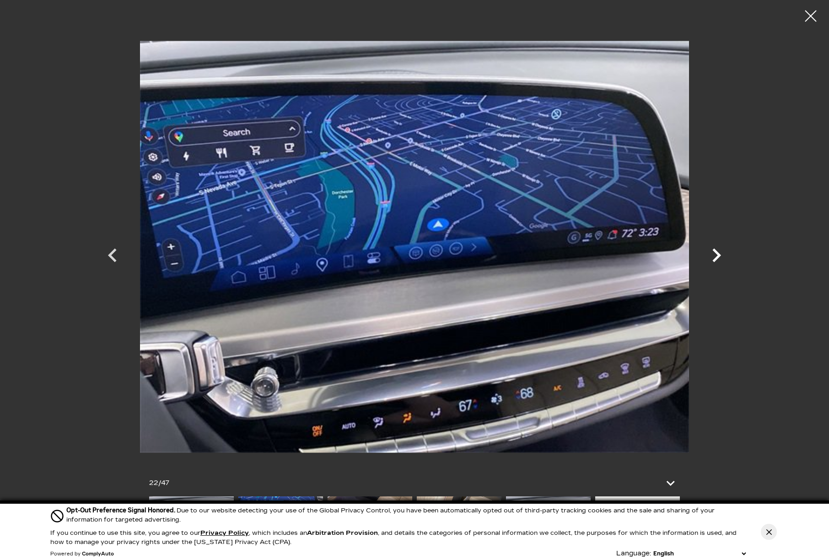
click at [728, 258] on icon "Next" at bounding box center [716, 255] width 27 height 27
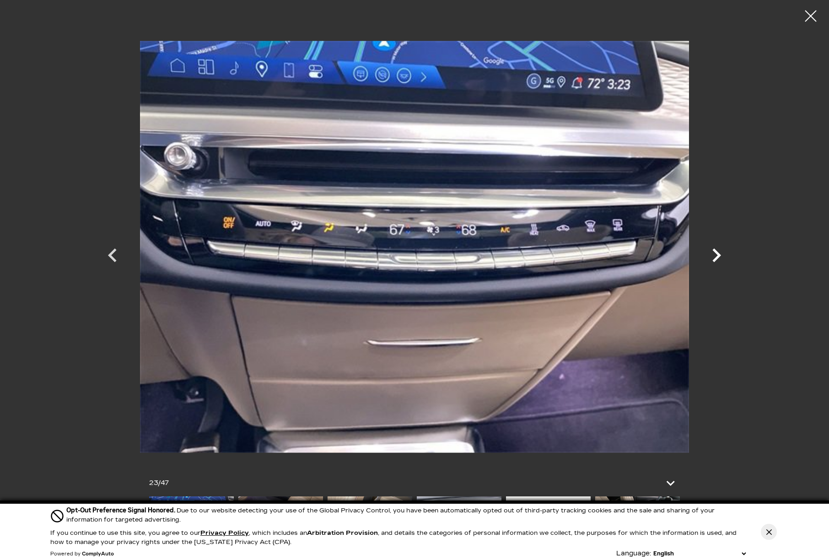
click at [720, 252] on icon "Next" at bounding box center [716, 255] width 27 height 27
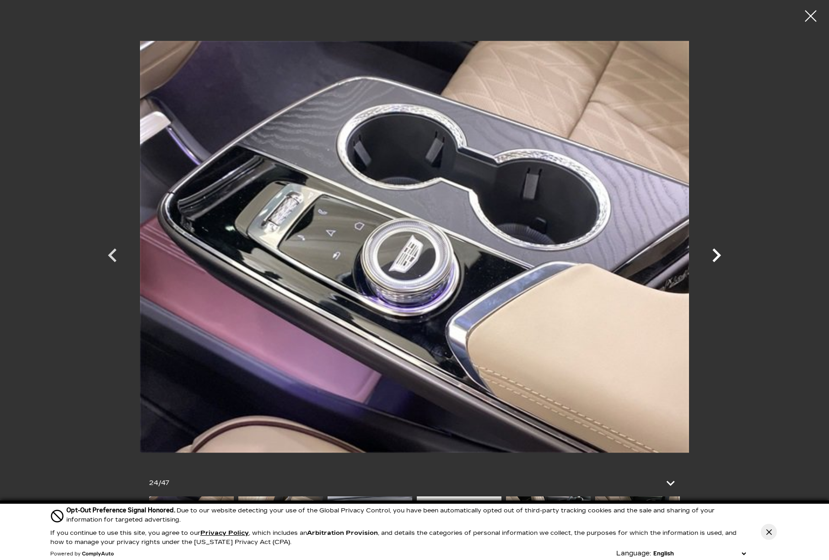
click at [709, 248] on icon "Next" at bounding box center [716, 255] width 27 height 27
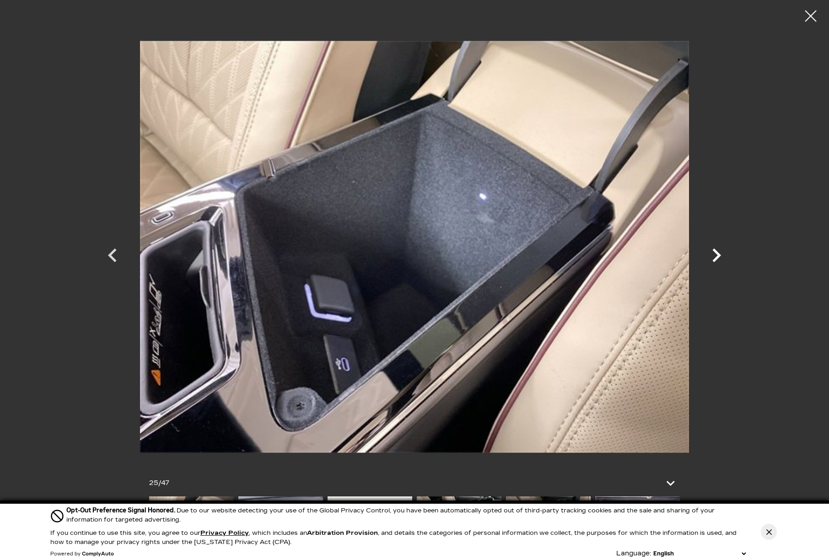
click at [719, 260] on icon "Next" at bounding box center [716, 255] width 27 height 27
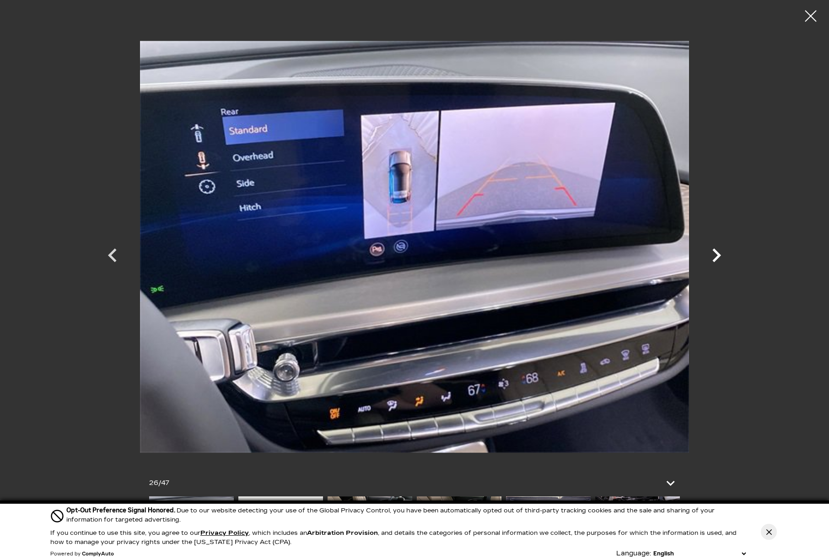
click at [719, 256] on icon "Next" at bounding box center [716, 255] width 9 height 14
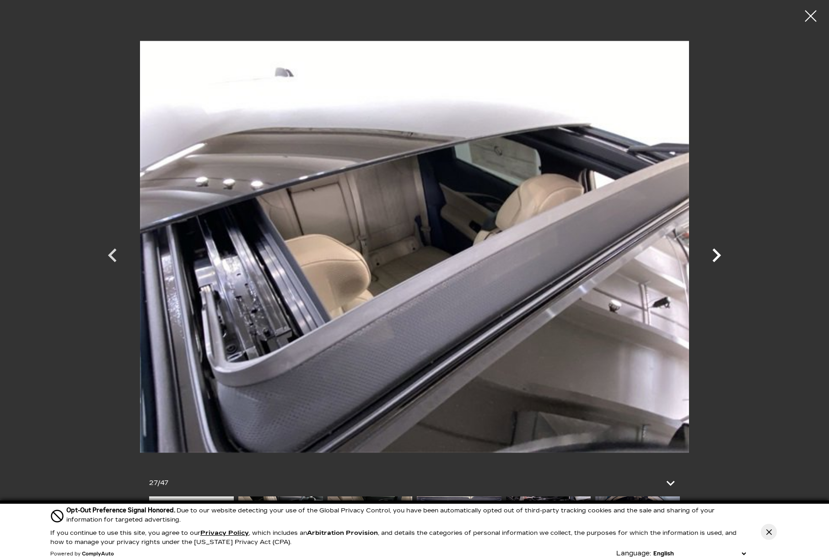
click at [721, 252] on icon "Next" at bounding box center [716, 255] width 27 height 27
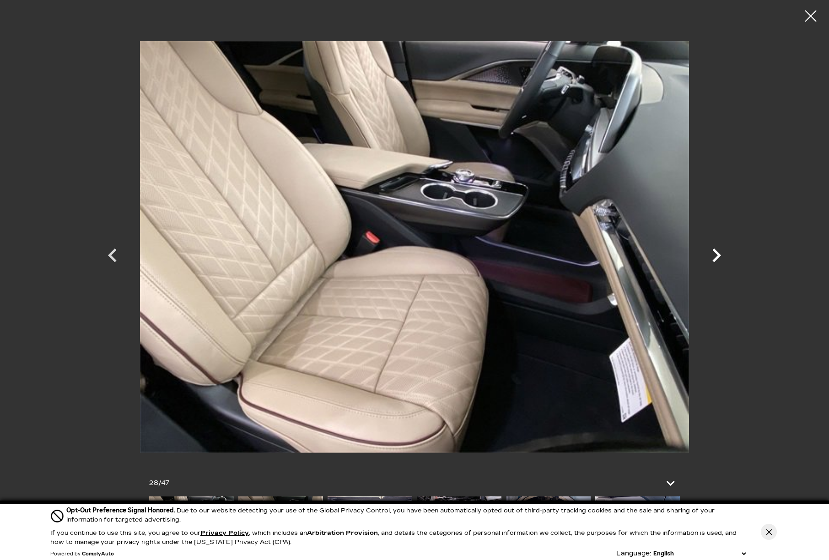
click at [706, 259] on icon "Next" at bounding box center [716, 255] width 27 height 27
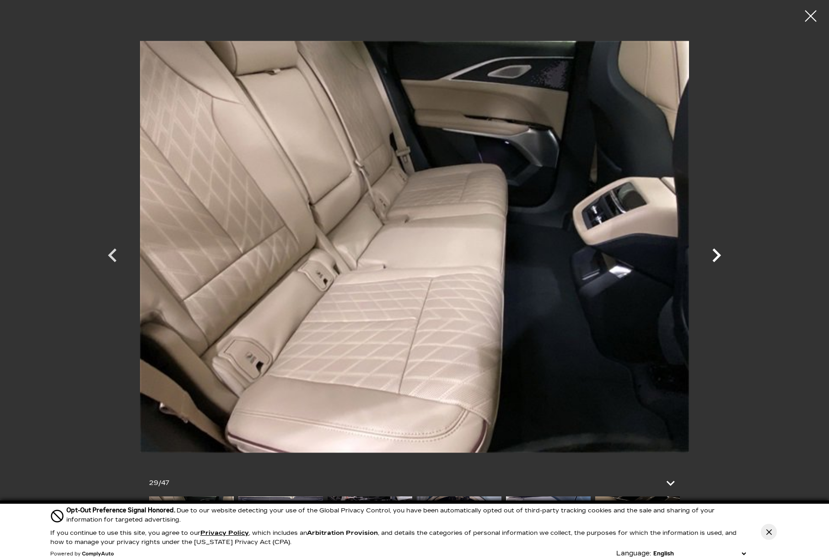
click at [716, 258] on icon "Next" at bounding box center [716, 255] width 9 height 14
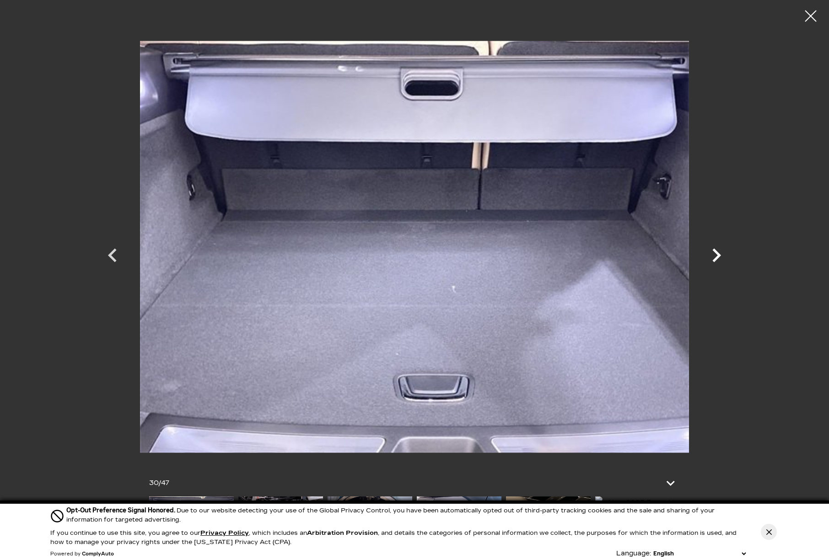
click at [720, 258] on icon "Next" at bounding box center [716, 255] width 27 height 27
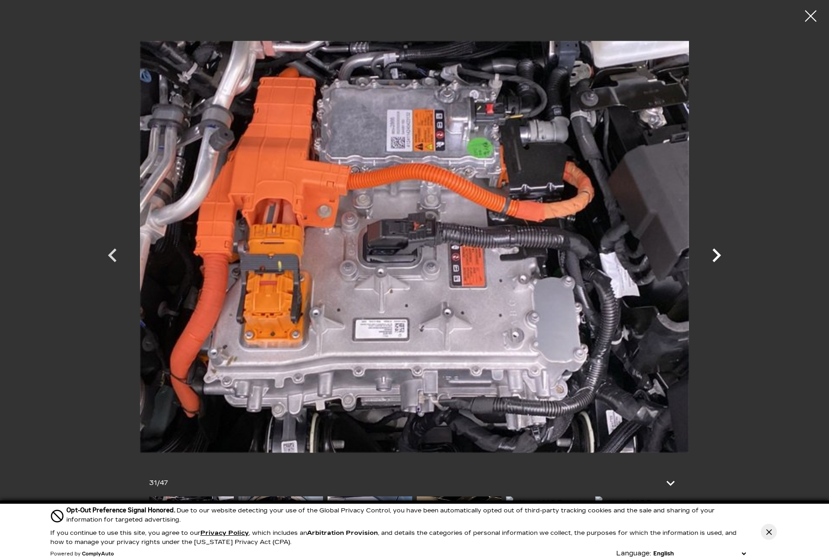
click at [714, 257] on icon "Next" at bounding box center [716, 255] width 27 height 27
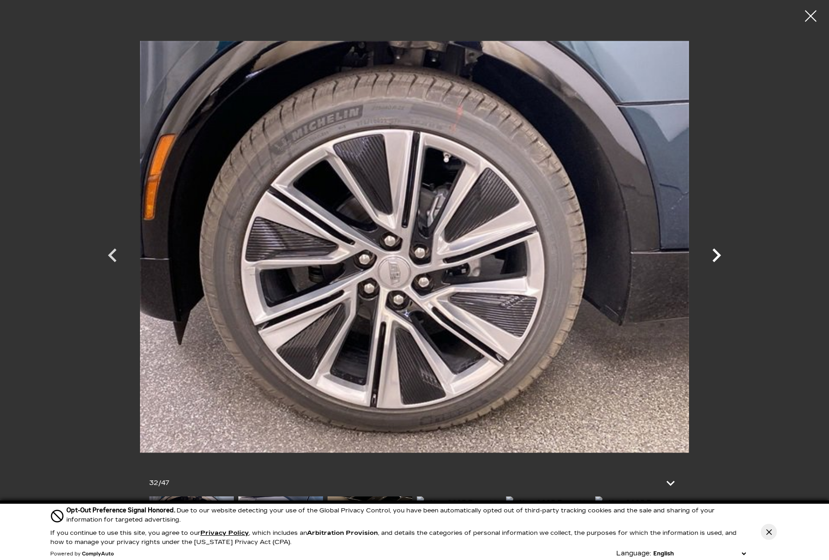
click at [708, 252] on icon "Next" at bounding box center [716, 255] width 27 height 27
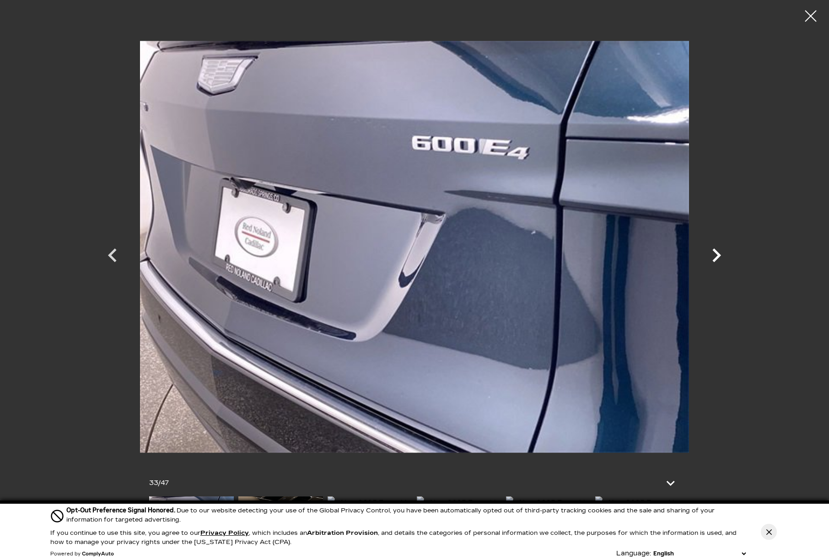
click at [722, 258] on icon "Next" at bounding box center [716, 255] width 27 height 27
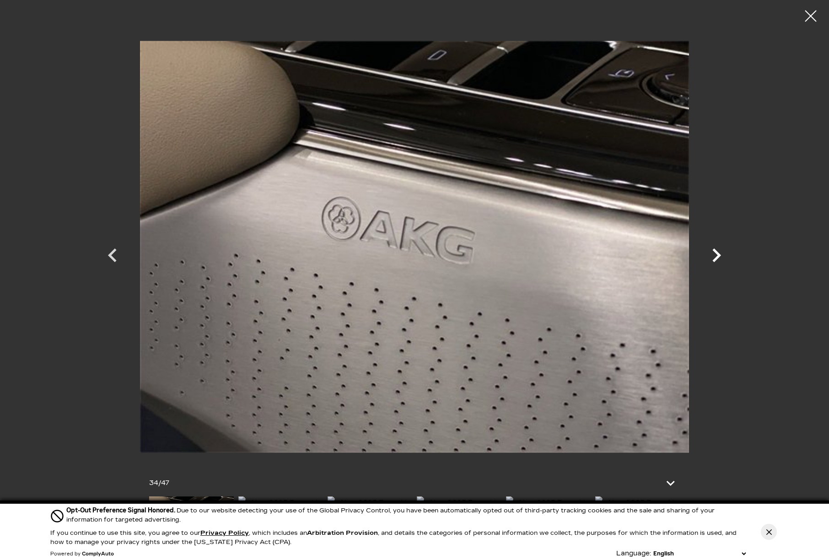
click at [711, 250] on icon "Next" at bounding box center [716, 255] width 27 height 27
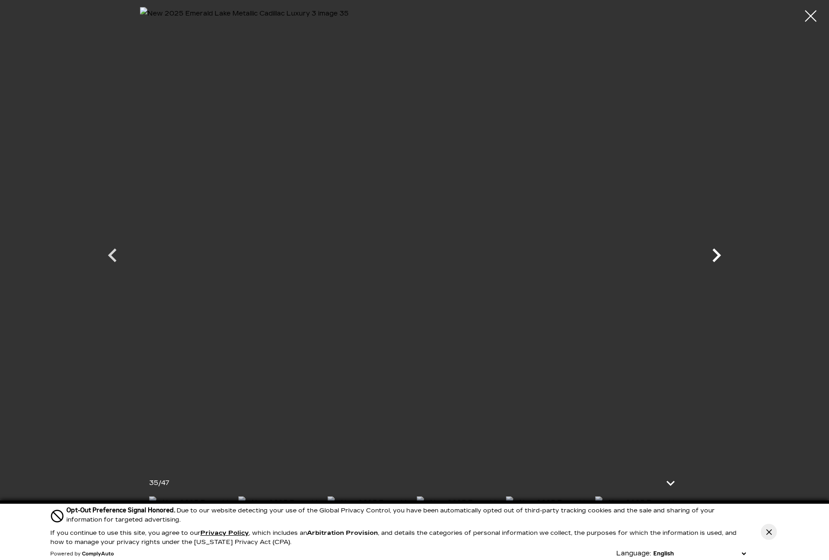
click at [717, 251] on icon "Next" at bounding box center [716, 255] width 9 height 14
click at [716, 256] on icon "Next" at bounding box center [716, 255] width 27 height 27
click at [722, 261] on icon "Next" at bounding box center [716, 255] width 27 height 27
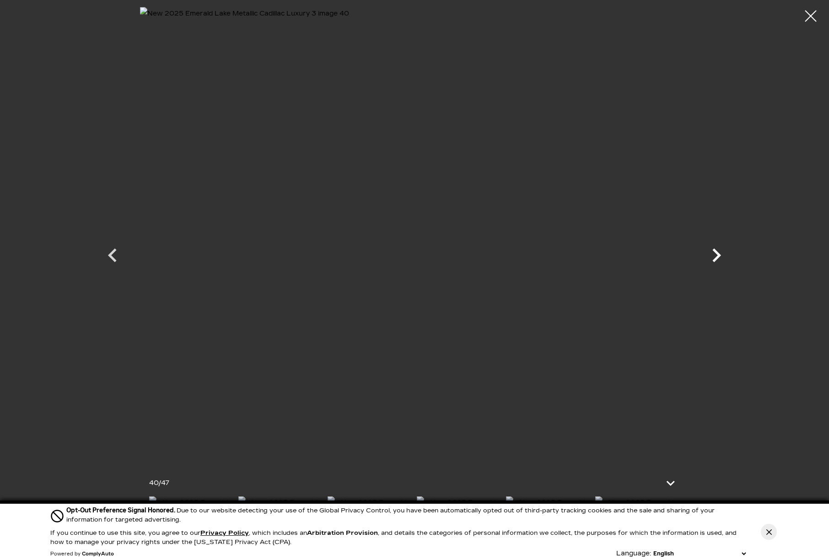
click at [716, 255] on icon "Next" at bounding box center [716, 255] width 27 height 27
click at [722, 259] on icon "Next" at bounding box center [716, 255] width 27 height 27
click at [721, 253] on icon "Next" at bounding box center [716, 255] width 27 height 27
click at [705, 255] on icon "Next" at bounding box center [716, 255] width 27 height 27
click at [720, 258] on icon "Next" at bounding box center [716, 255] width 27 height 27
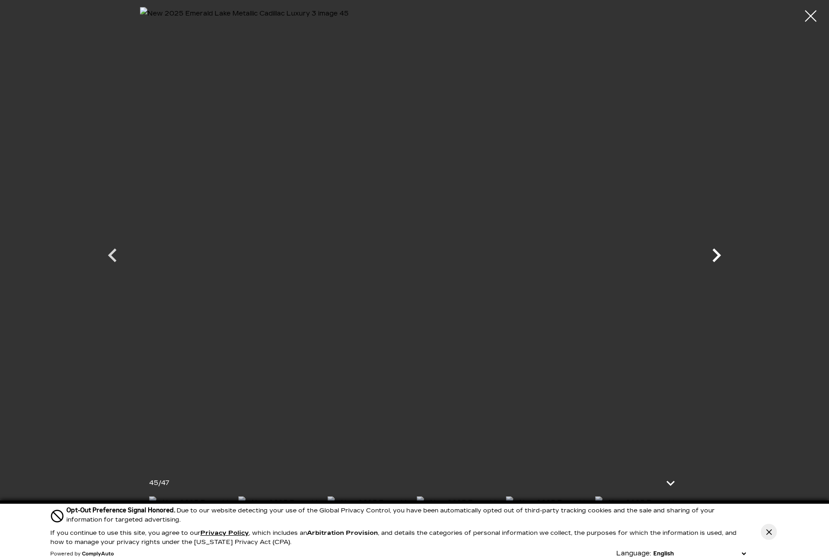
click at [717, 253] on icon "Next" at bounding box center [716, 255] width 9 height 14
click at [717, 253] on icon "Next" at bounding box center [716, 255] width 27 height 27
click at [813, 25] on div at bounding box center [811, 16] width 24 height 24
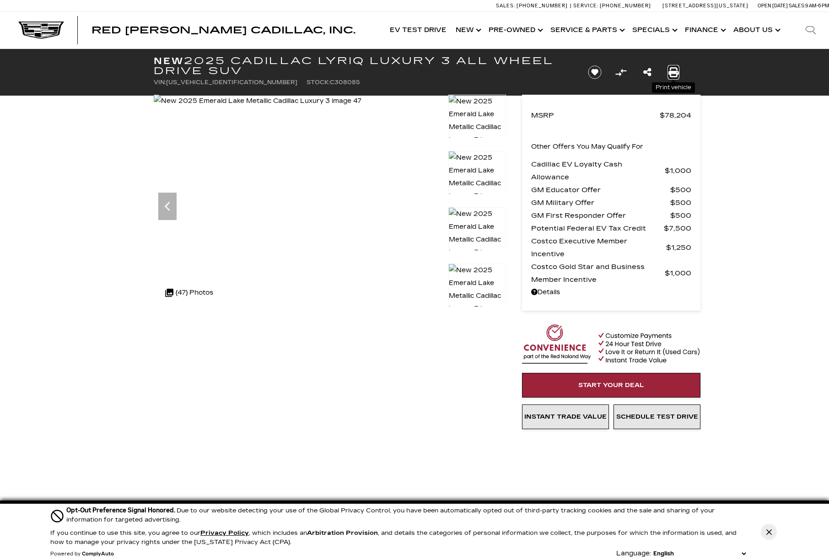
click at [671, 69] on icon "Print this New 2025 Cadillac LYRIQ Luxury 3 All Wheel Drive SUV" at bounding box center [673, 72] width 10 height 10
